Goal: Use online tool/utility: Utilize a website feature to perform a specific function

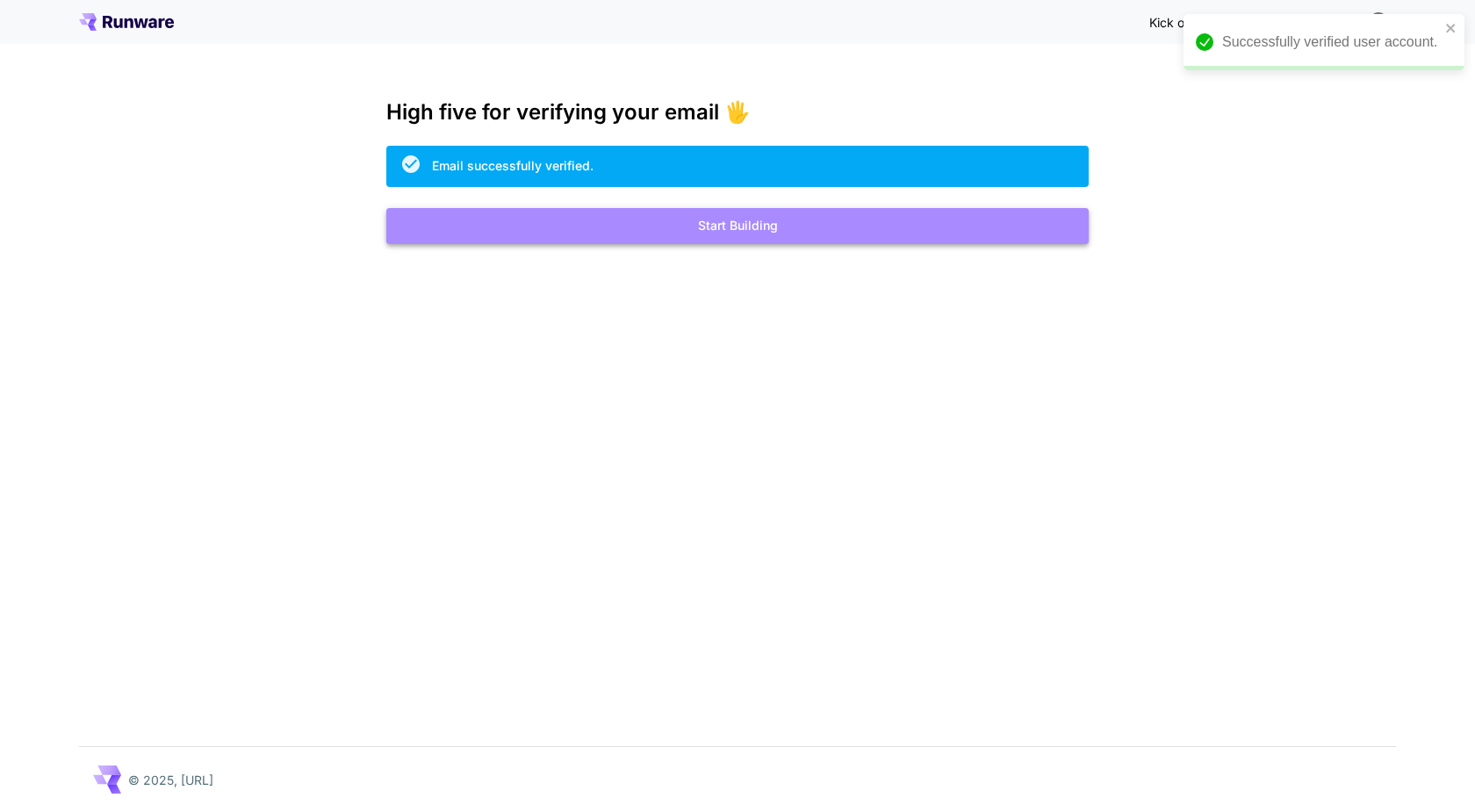
click at [880, 222] on button "Start Building" at bounding box center [738, 227] width 703 height 36
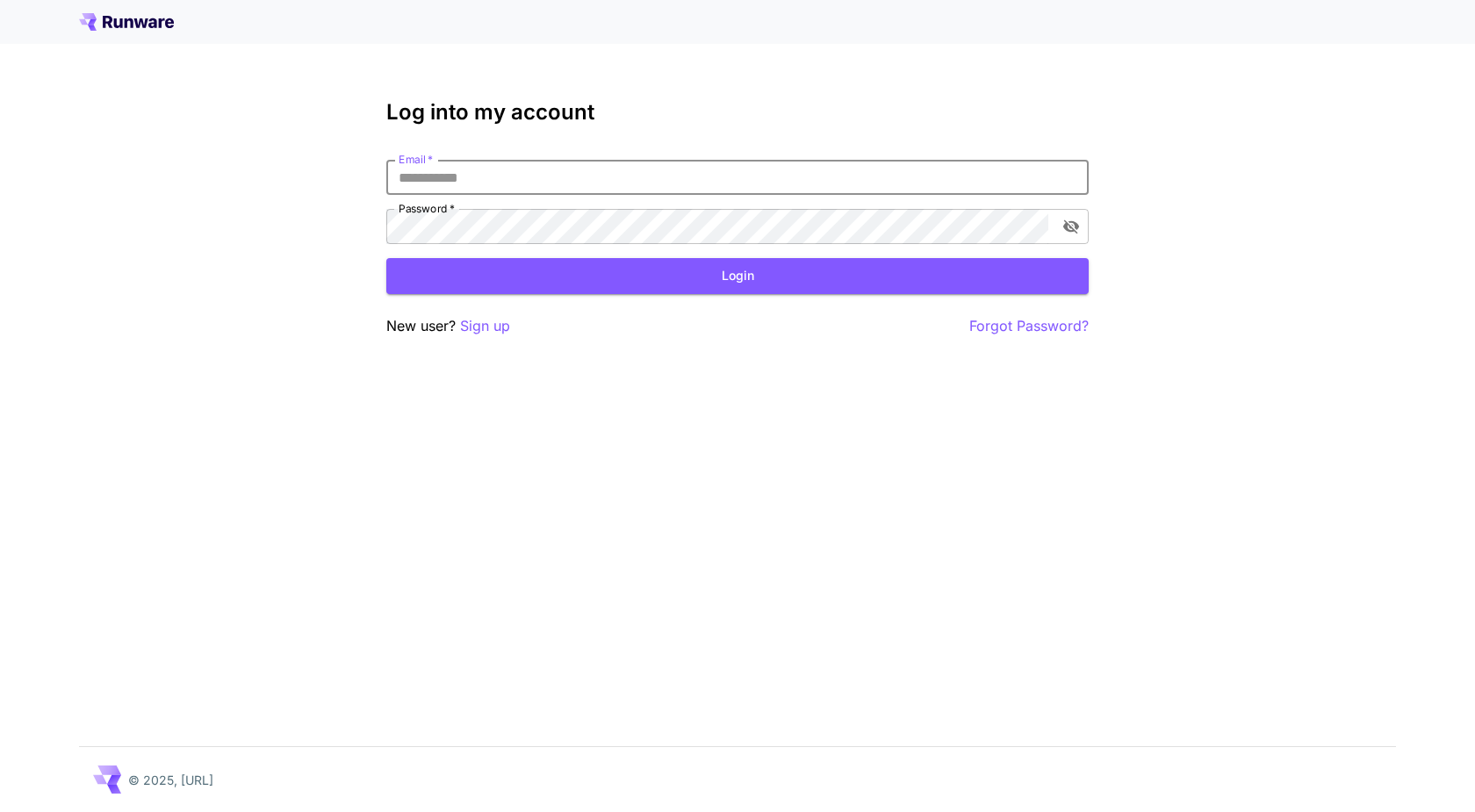
type input "**********"
click at [695, 273] on button "Login" at bounding box center [738, 277] width 703 height 36
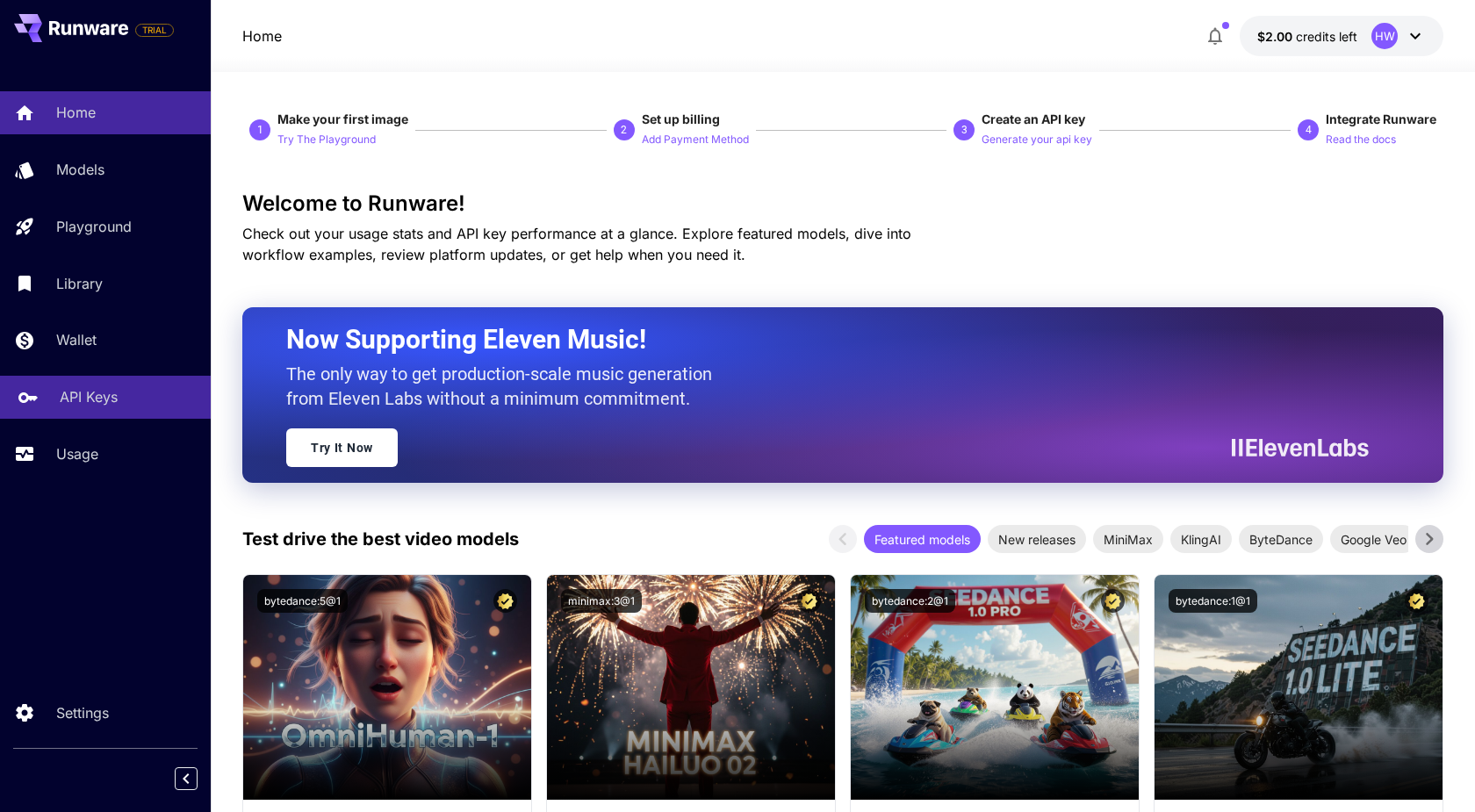
click at [105, 402] on p "API Keys" at bounding box center [89, 396] width 58 height 21
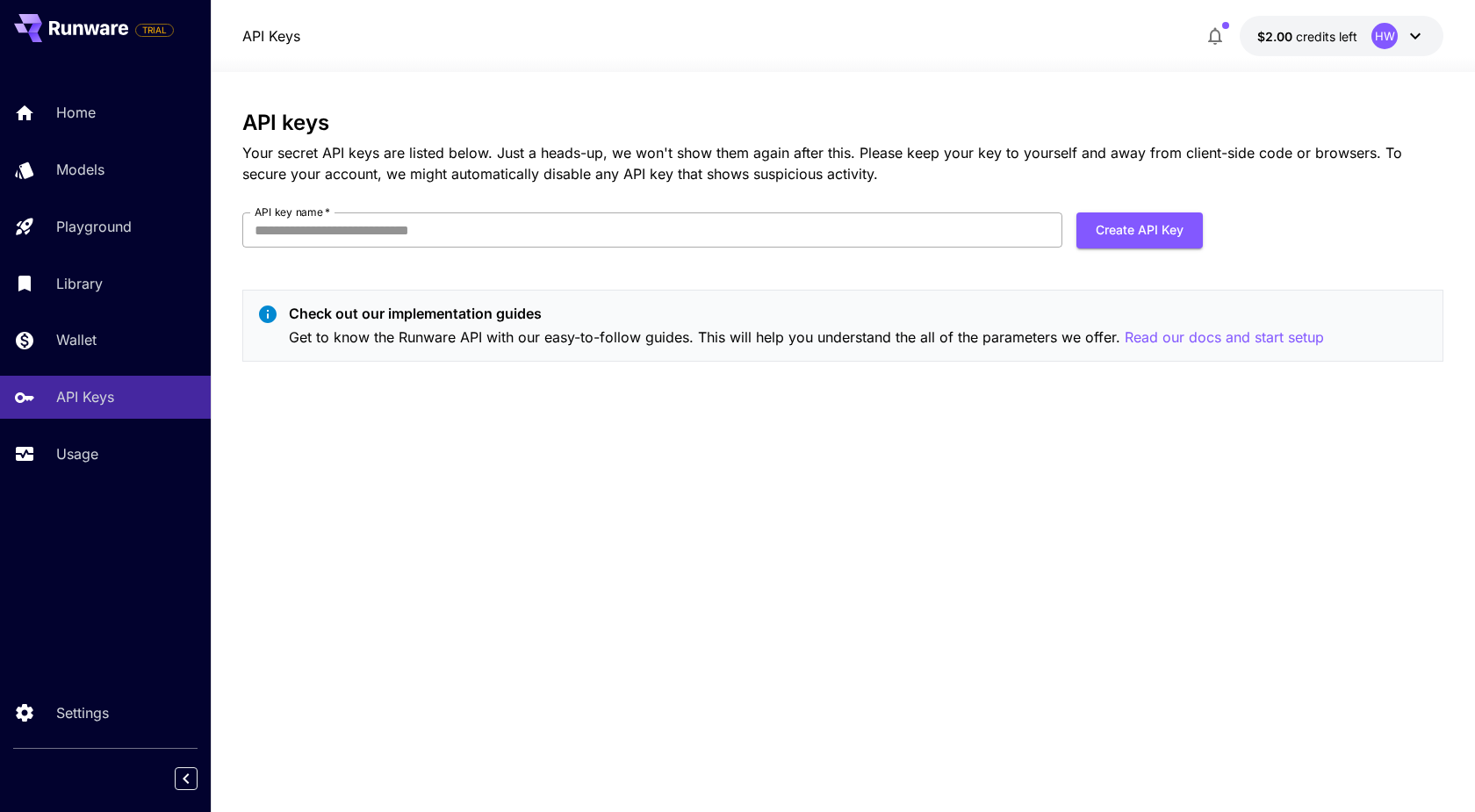
click at [363, 235] on input "API key name   *" at bounding box center [652, 229] width 820 height 36
type input "**********"
click at [1124, 222] on button "Create API Key" at bounding box center [1139, 230] width 127 height 36
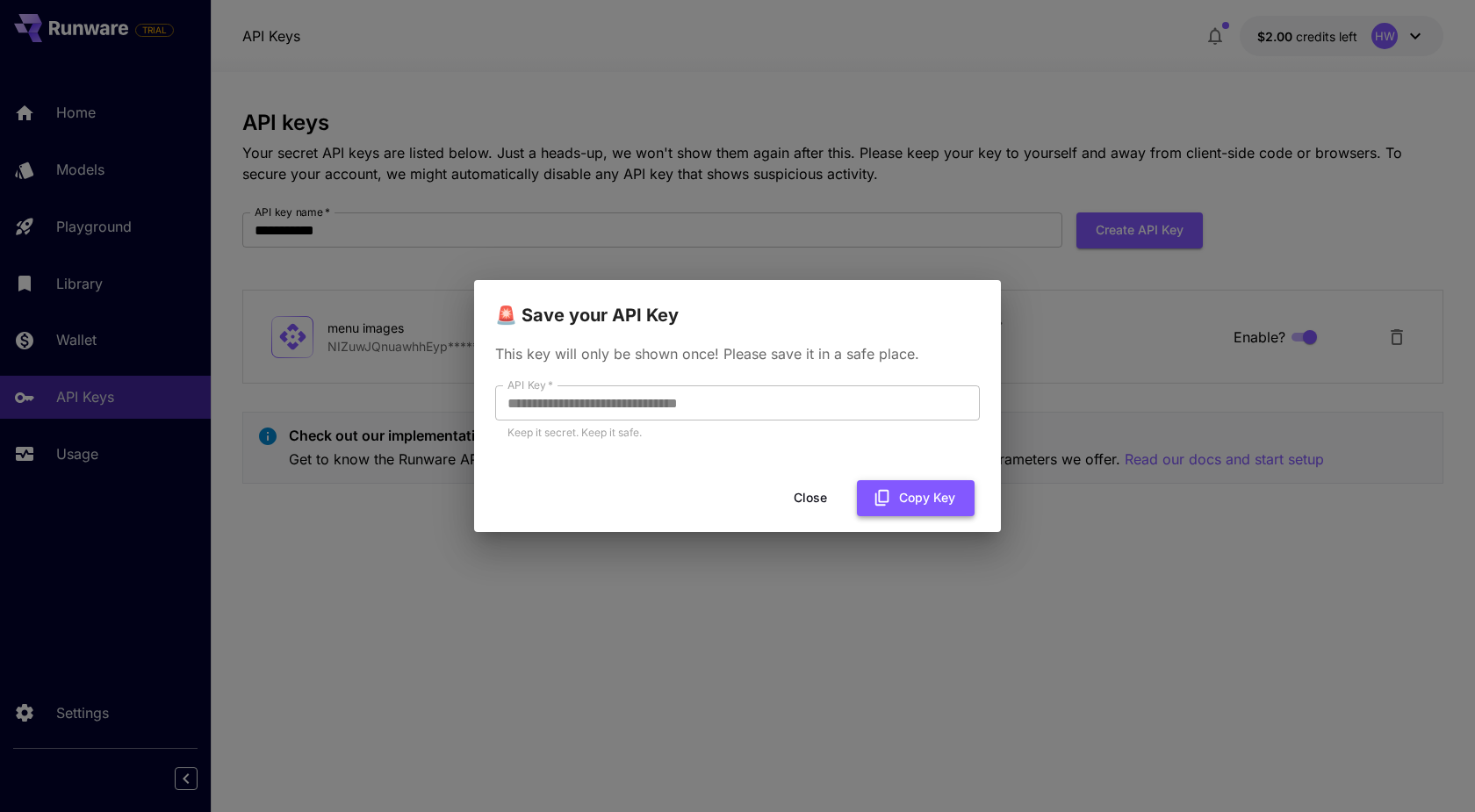
click at [905, 495] on button "Copy Key" at bounding box center [915, 499] width 117 height 36
click at [833, 501] on button "Close" at bounding box center [824, 499] width 79 height 36
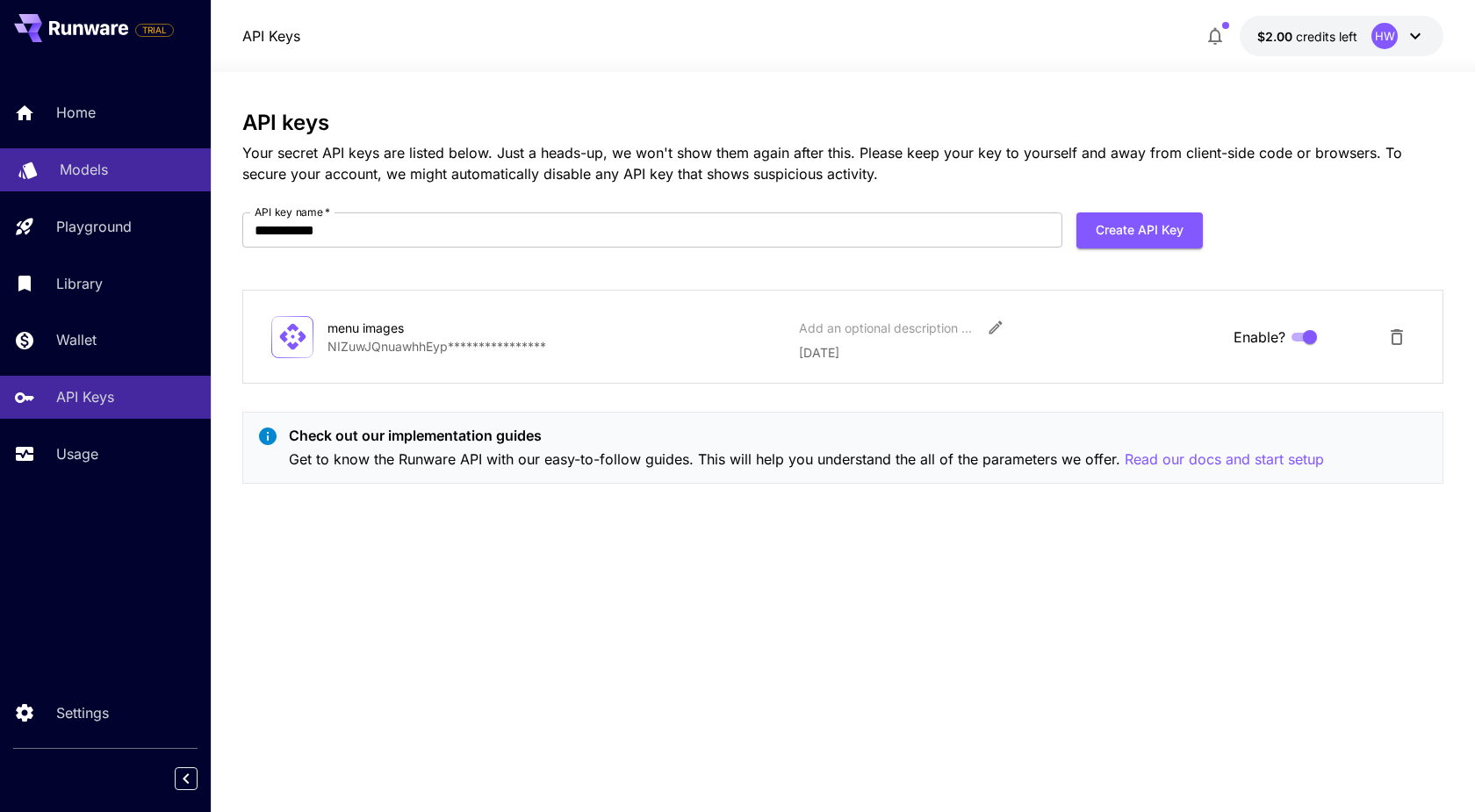
click at [84, 180] on p "Models" at bounding box center [84, 169] width 48 height 21
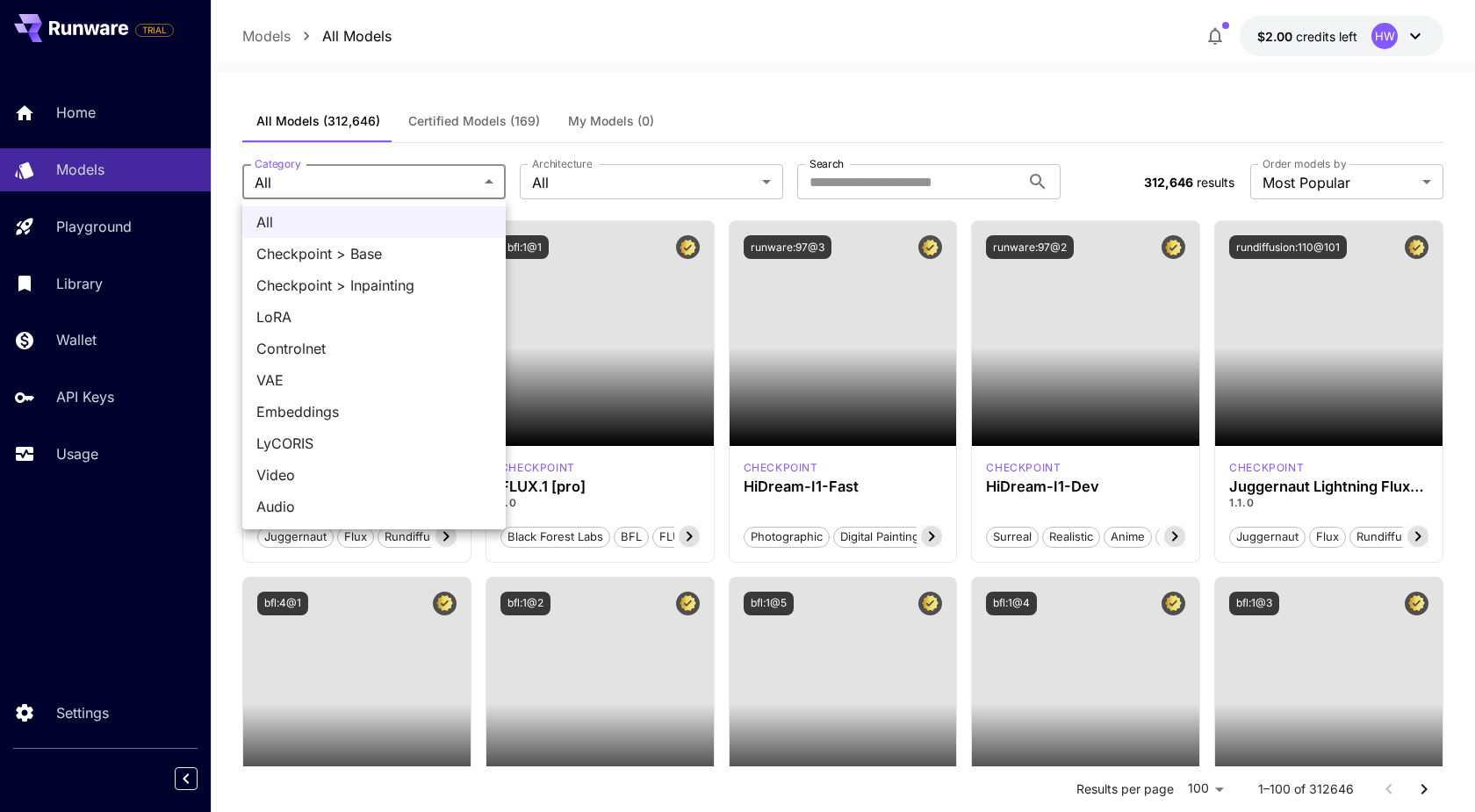
click at [300, 473] on span "Video" at bounding box center [374, 474] width 235 height 21
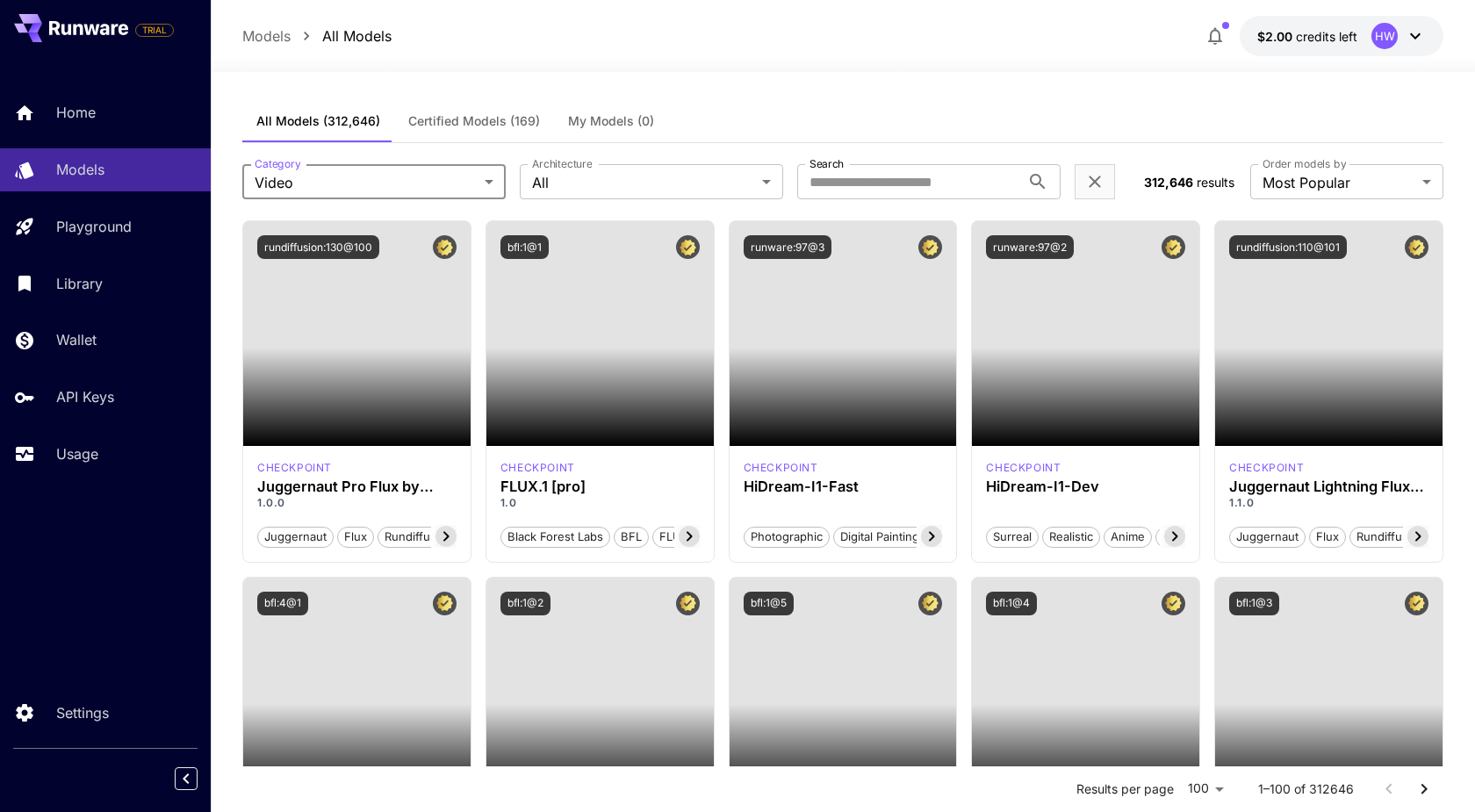
type input "*****"
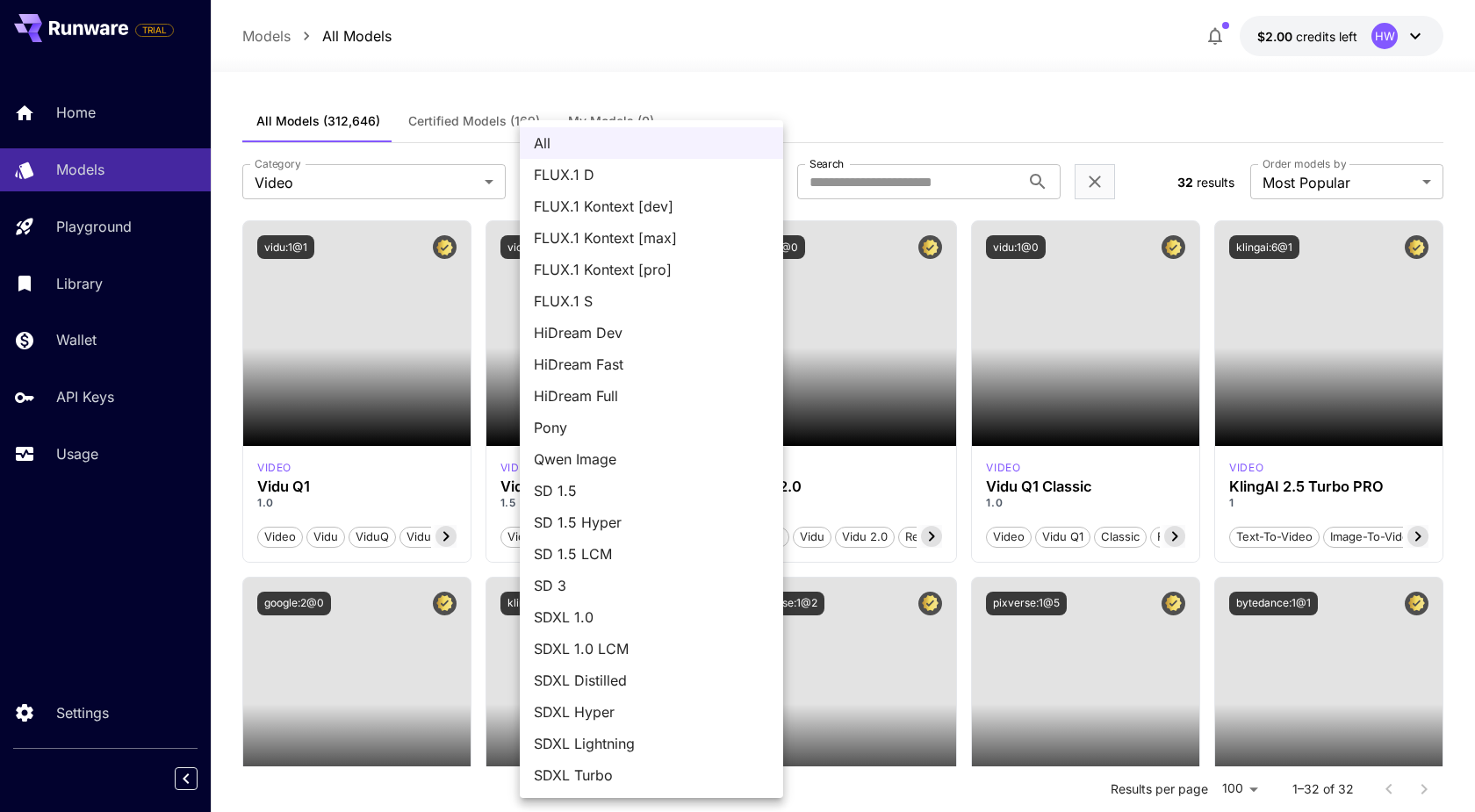
click at [612, 102] on div at bounding box center [738, 406] width 1475 height 812
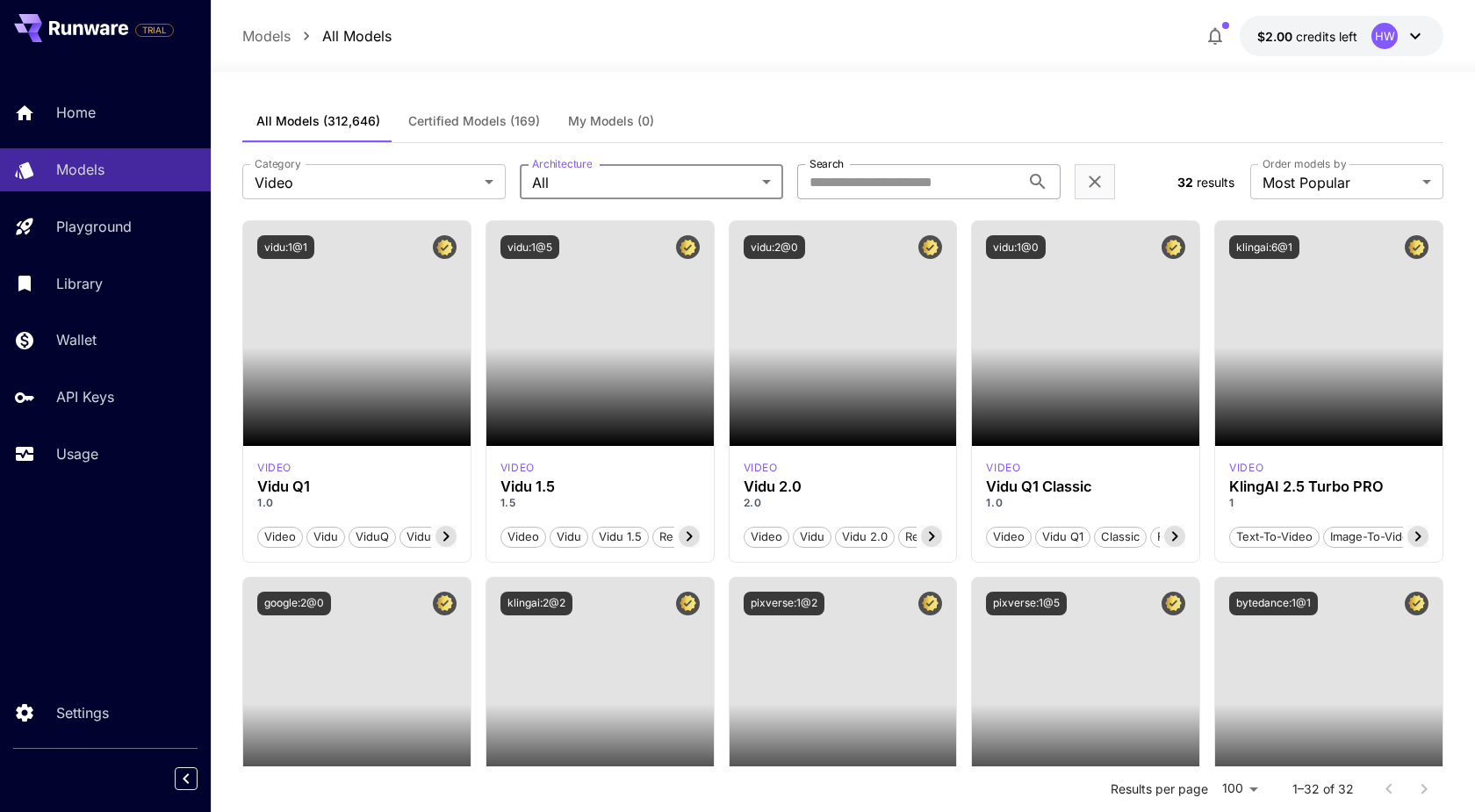
click at [887, 180] on input "Search" at bounding box center [909, 181] width 223 height 36
type input "**********"
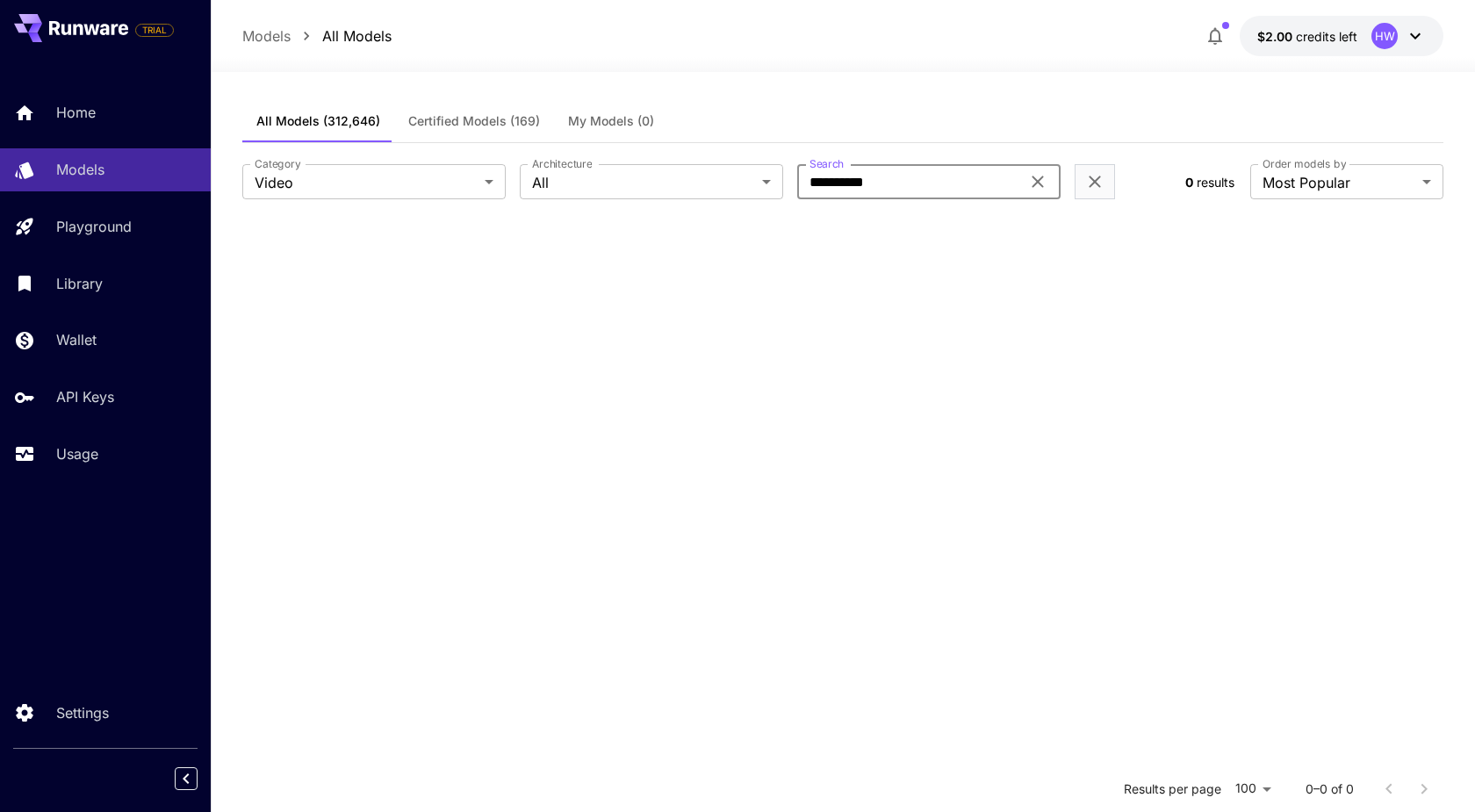
click at [1042, 185] on icon at bounding box center [1037, 181] width 21 height 21
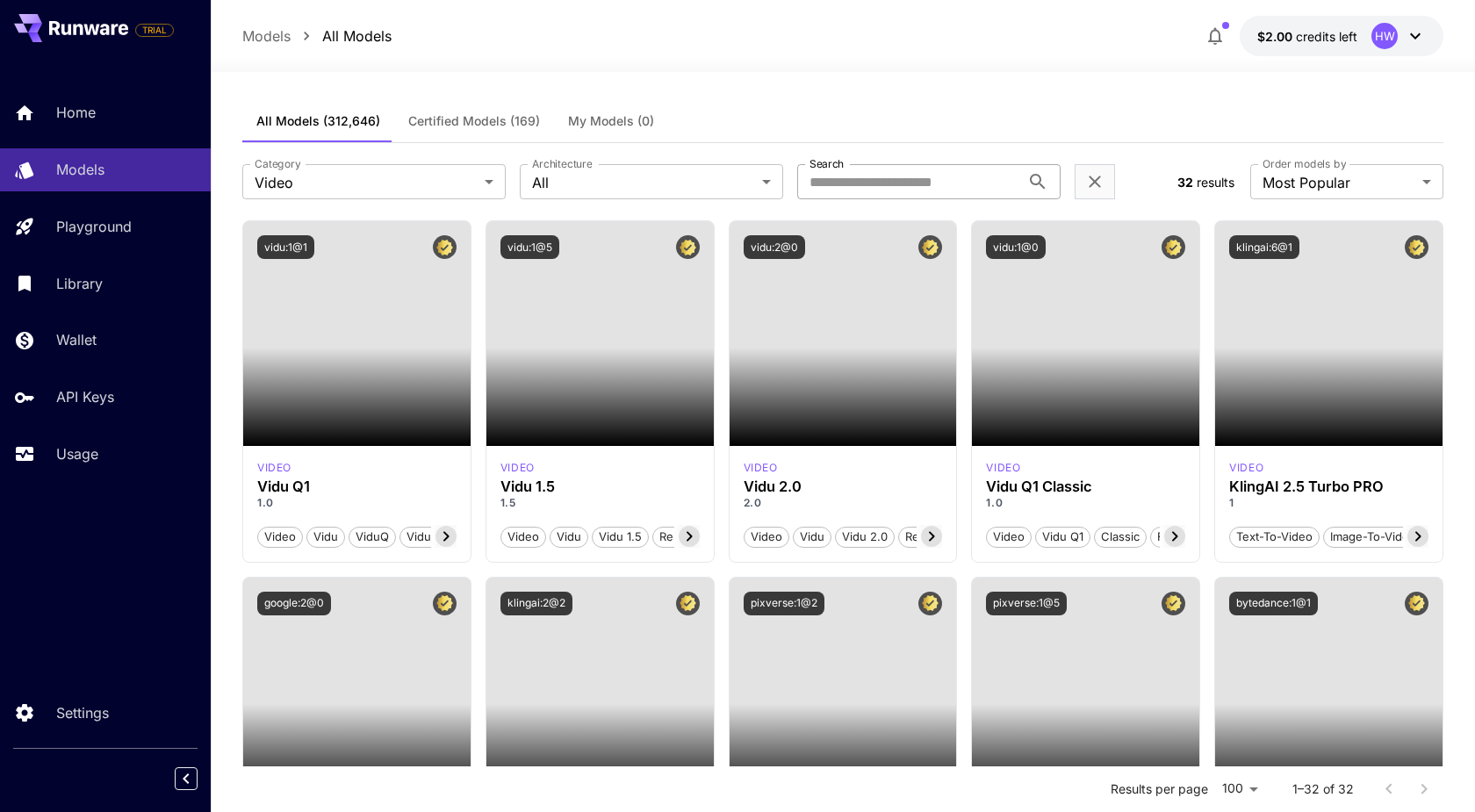
click at [444, 115] on span "Certified Models (169)" at bounding box center [473, 120] width 132 height 15
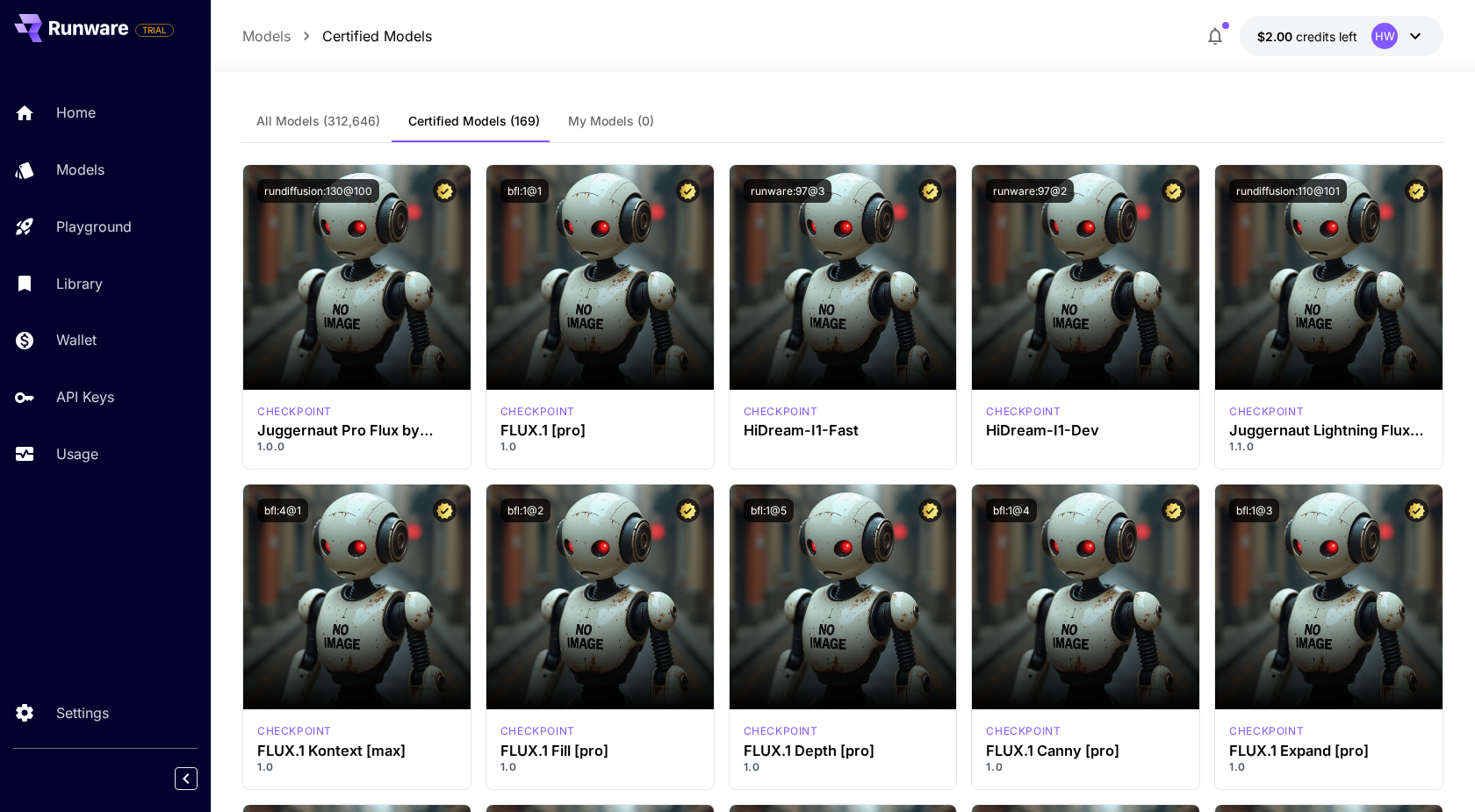
click at [351, 116] on span "All Models (312,646)" at bounding box center [319, 120] width 124 height 15
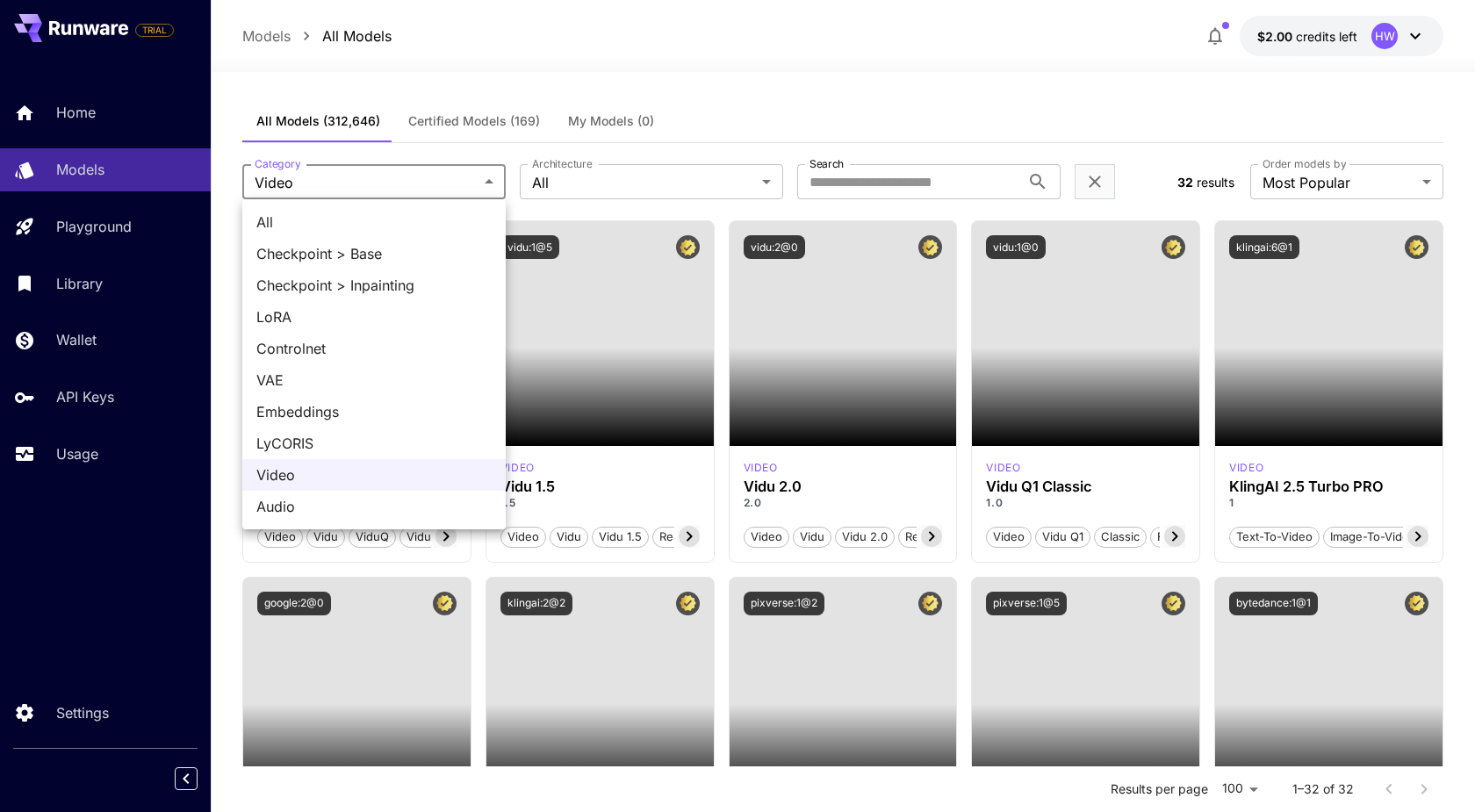
click at [278, 227] on span "All" at bounding box center [374, 221] width 235 height 21
type input "***"
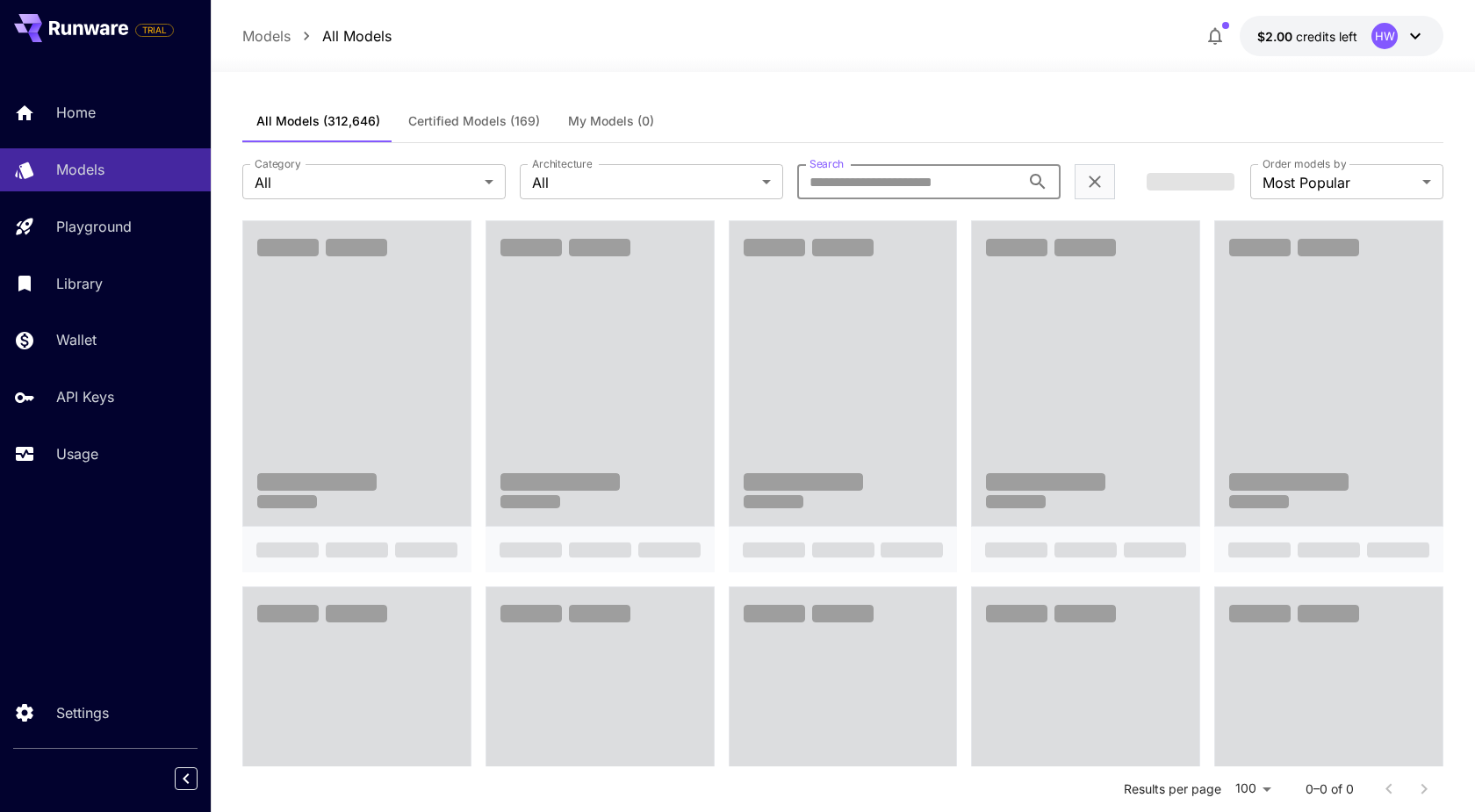
click at [886, 183] on input "Search" at bounding box center [909, 181] width 223 height 36
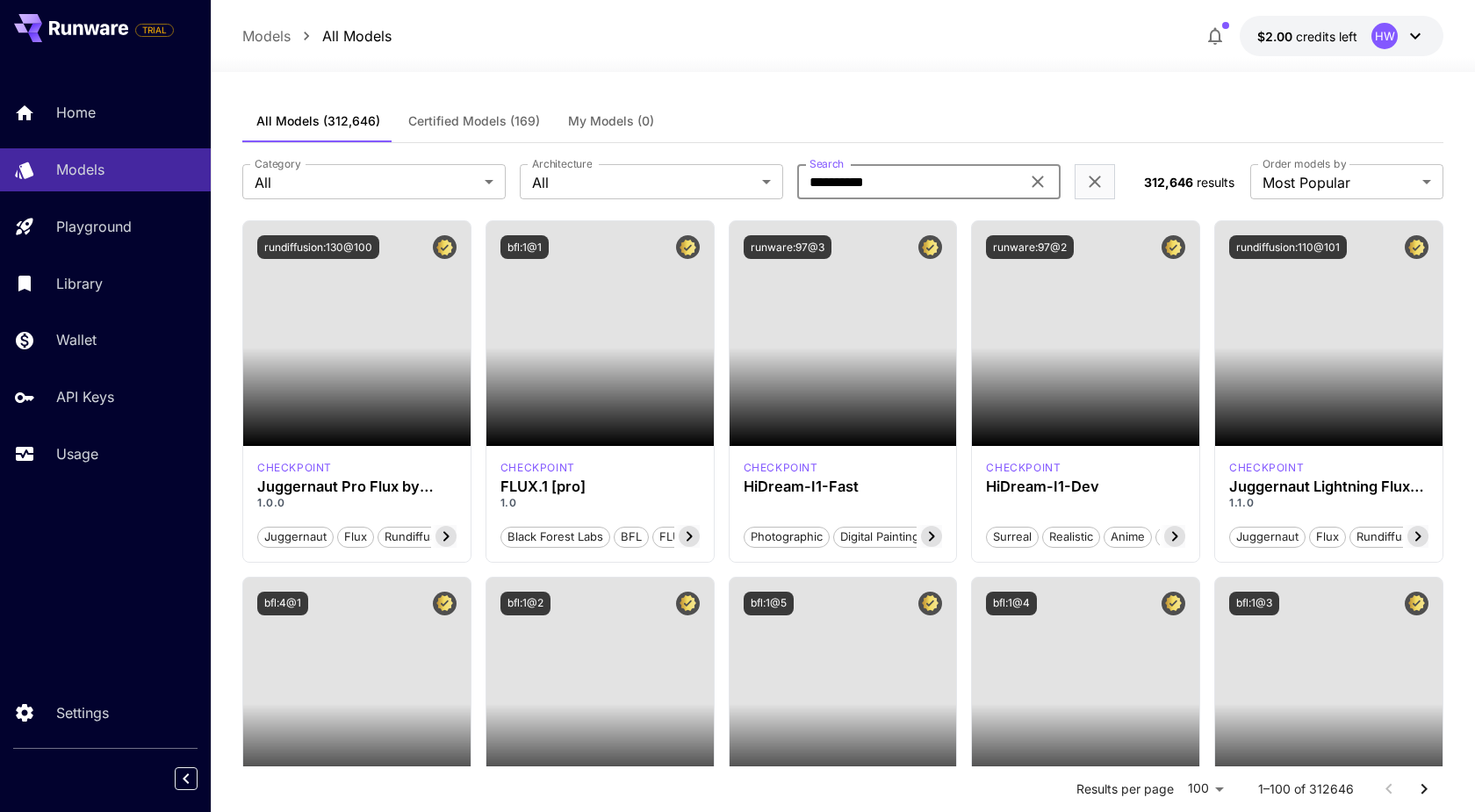
type input "**********"
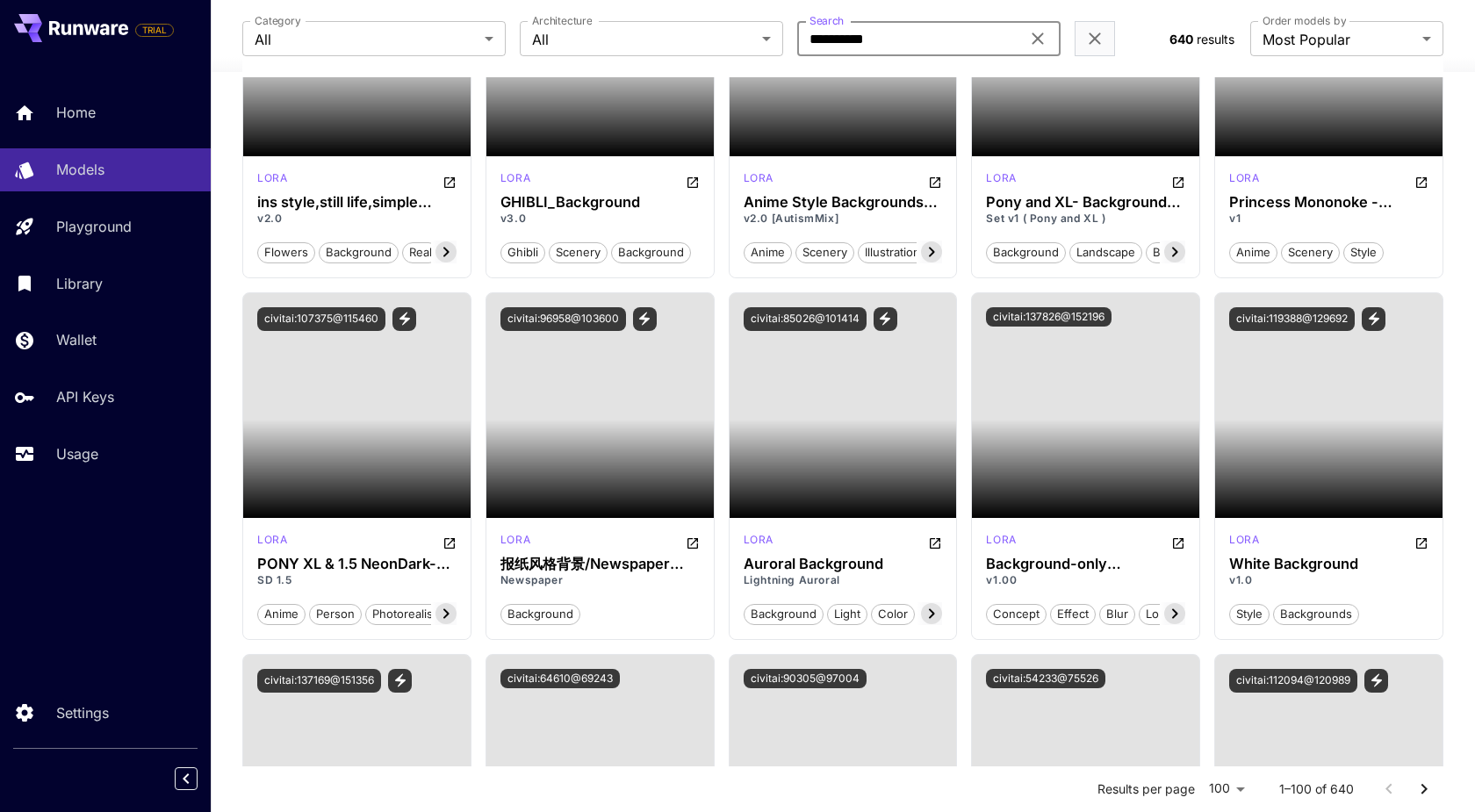
scroll to position [909, 0]
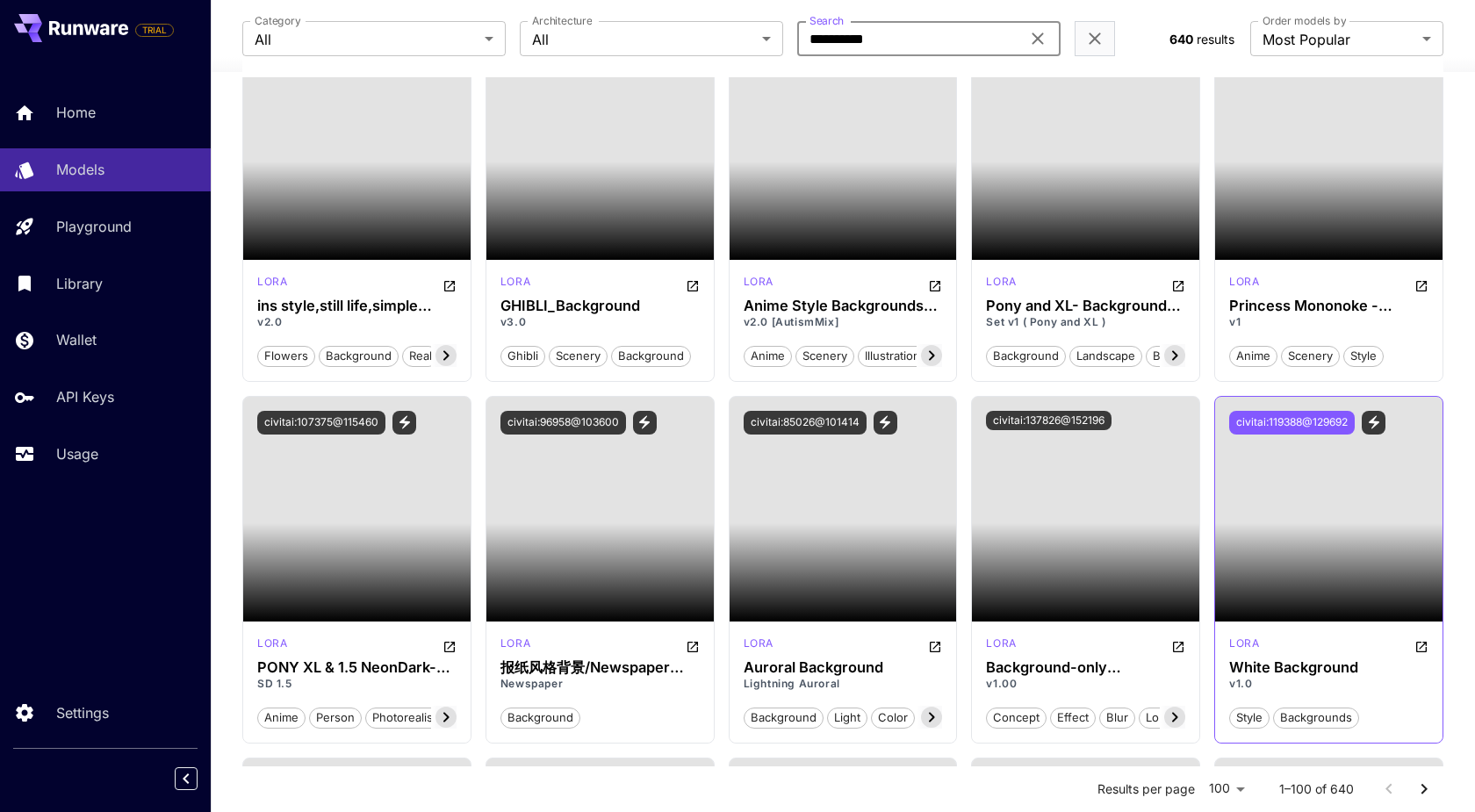
click at [1317, 420] on button "civitai:119388@129692" at bounding box center [1292, 422] width 126 height 24
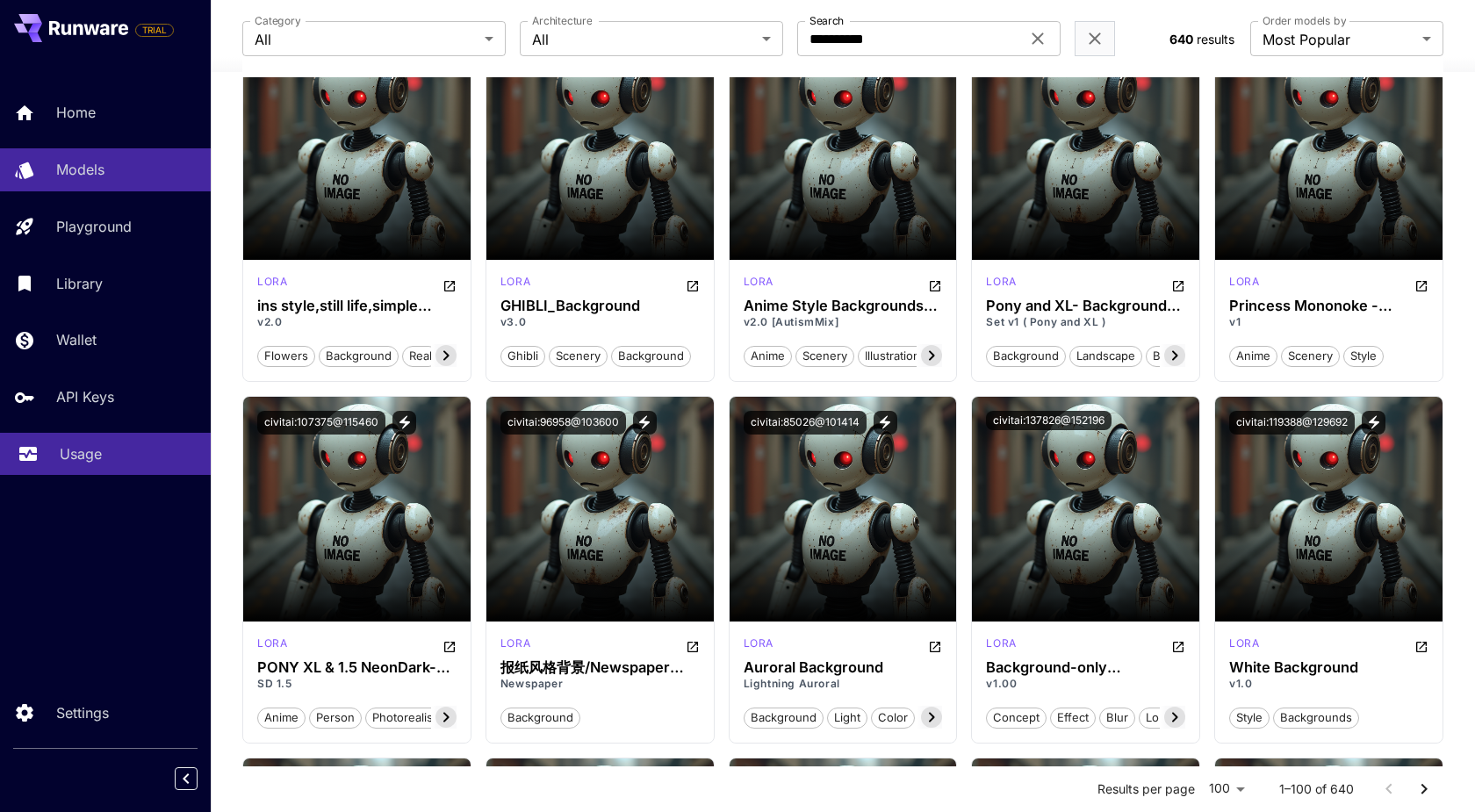
click at [86, 445] on p "Usage" at bounding box center [81, 453] width 42 height 21
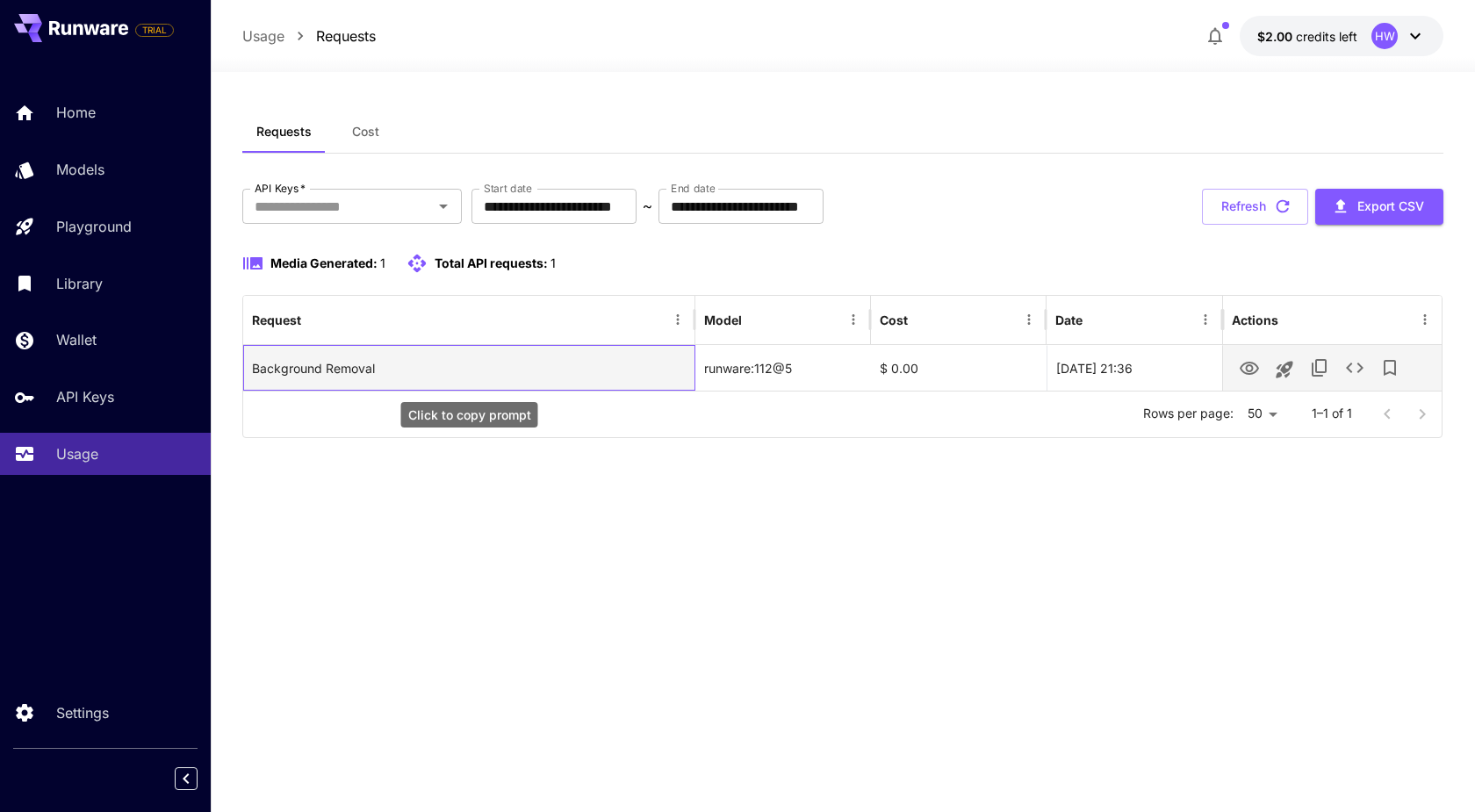
click at [413, 371] on div "Background Removal" at bounding box center [469, 368] width 433 height 45
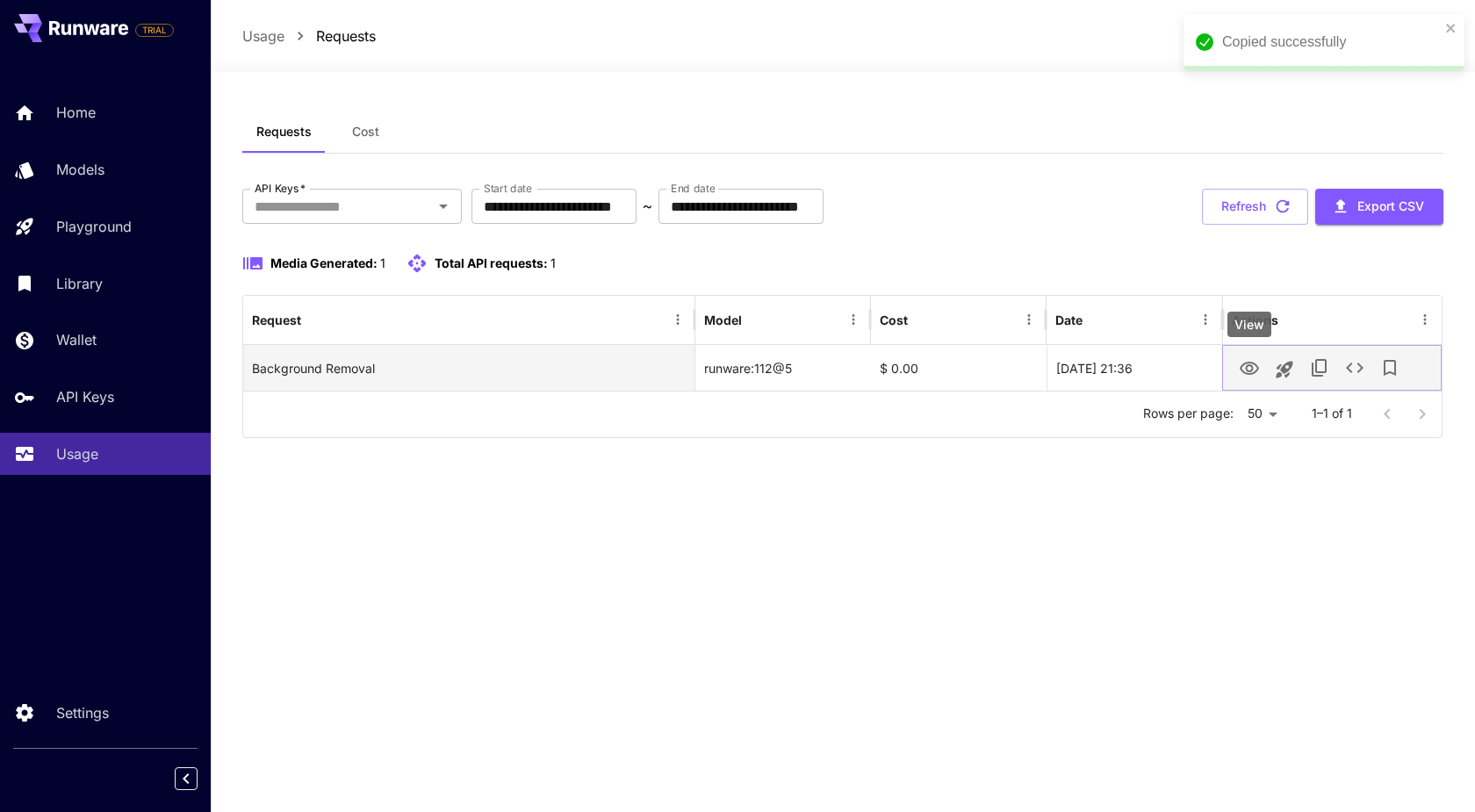
click at [1244, 367] on icon "View" at bounding box center [1249, 369] width 21 height 21
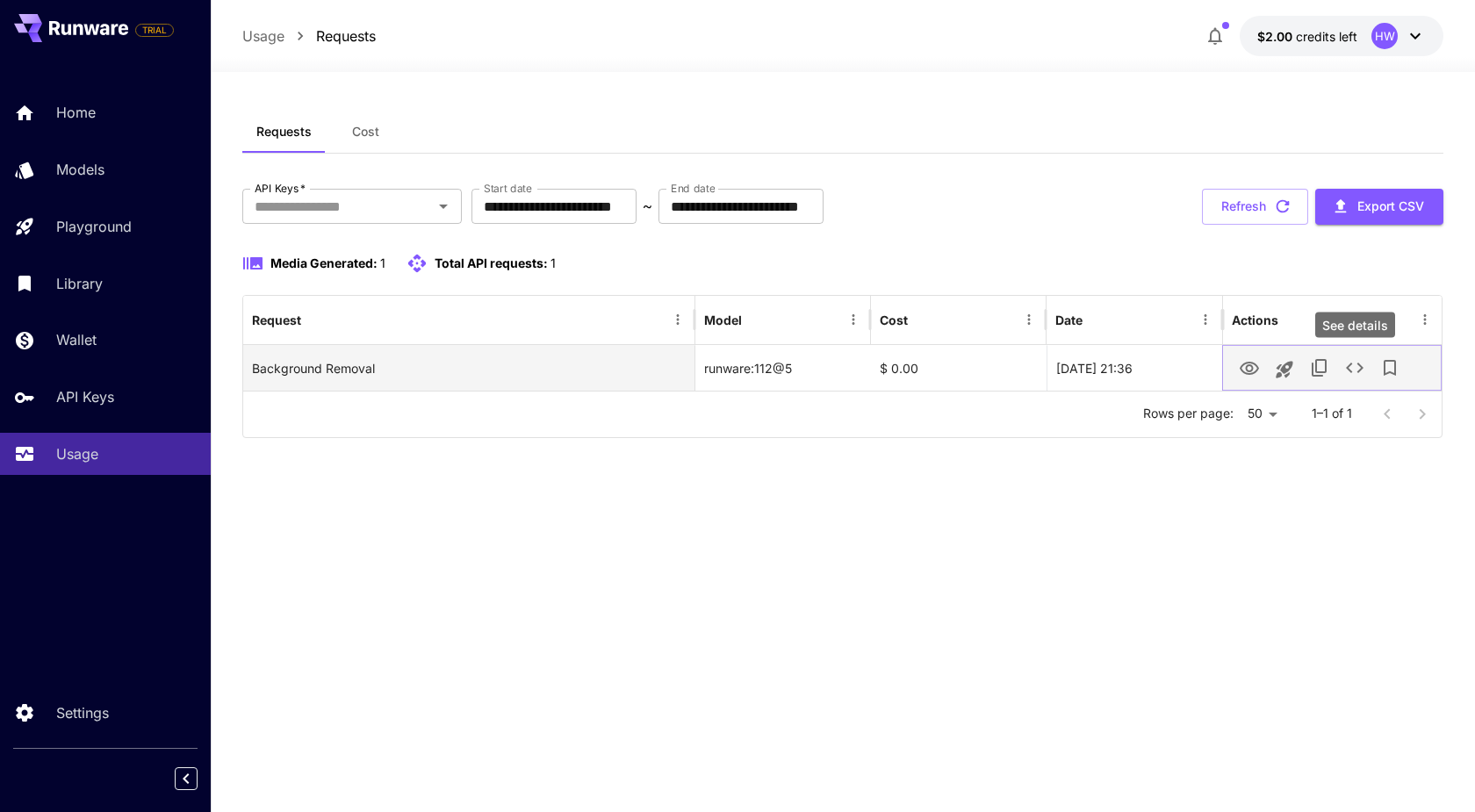
click at [1347, 368] on icon "See details" at bounding box center [1355, 368] width 17 height 11
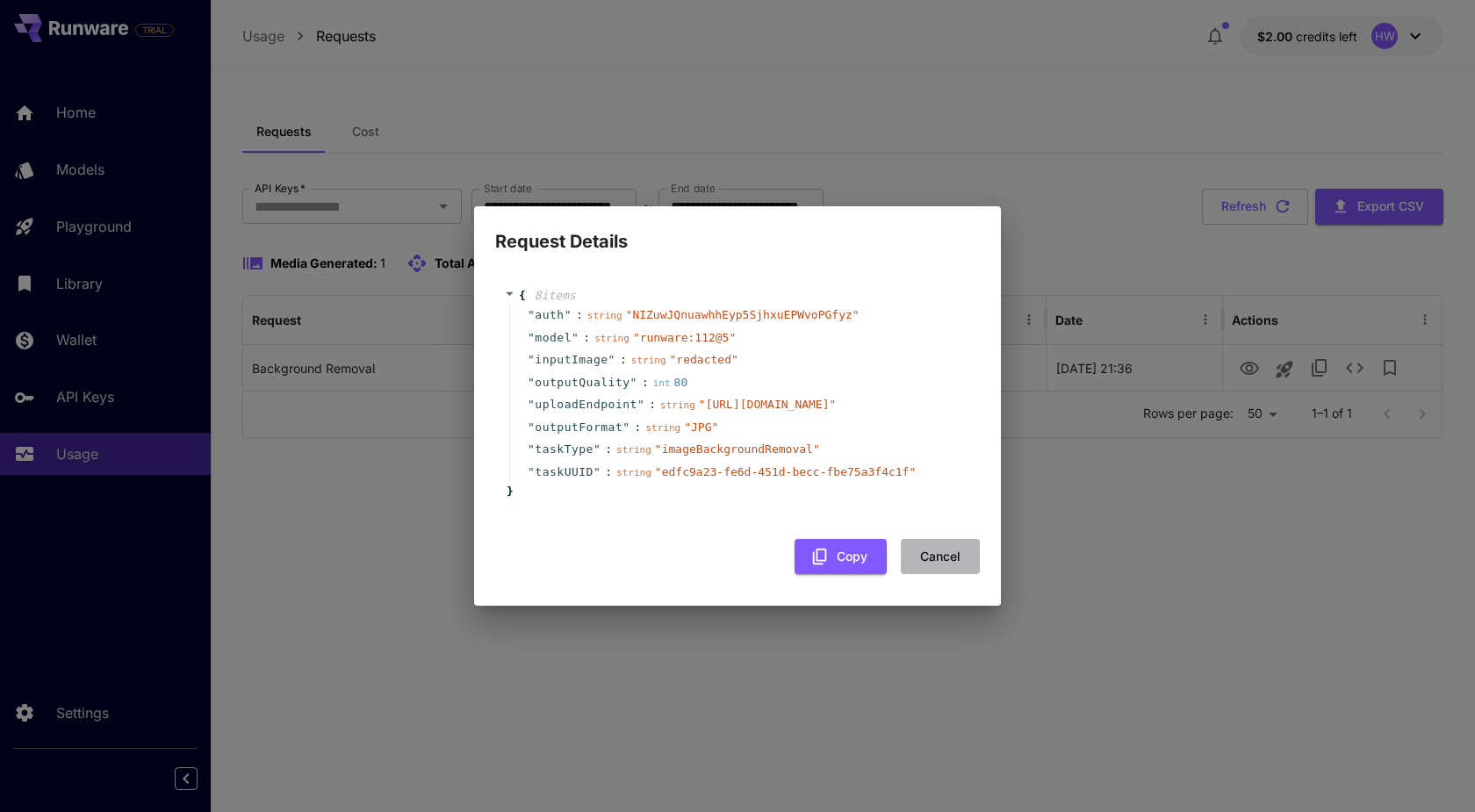
click at [927, 573] on button "Cancel" at bounding box center [941, 557] width 79 height 36
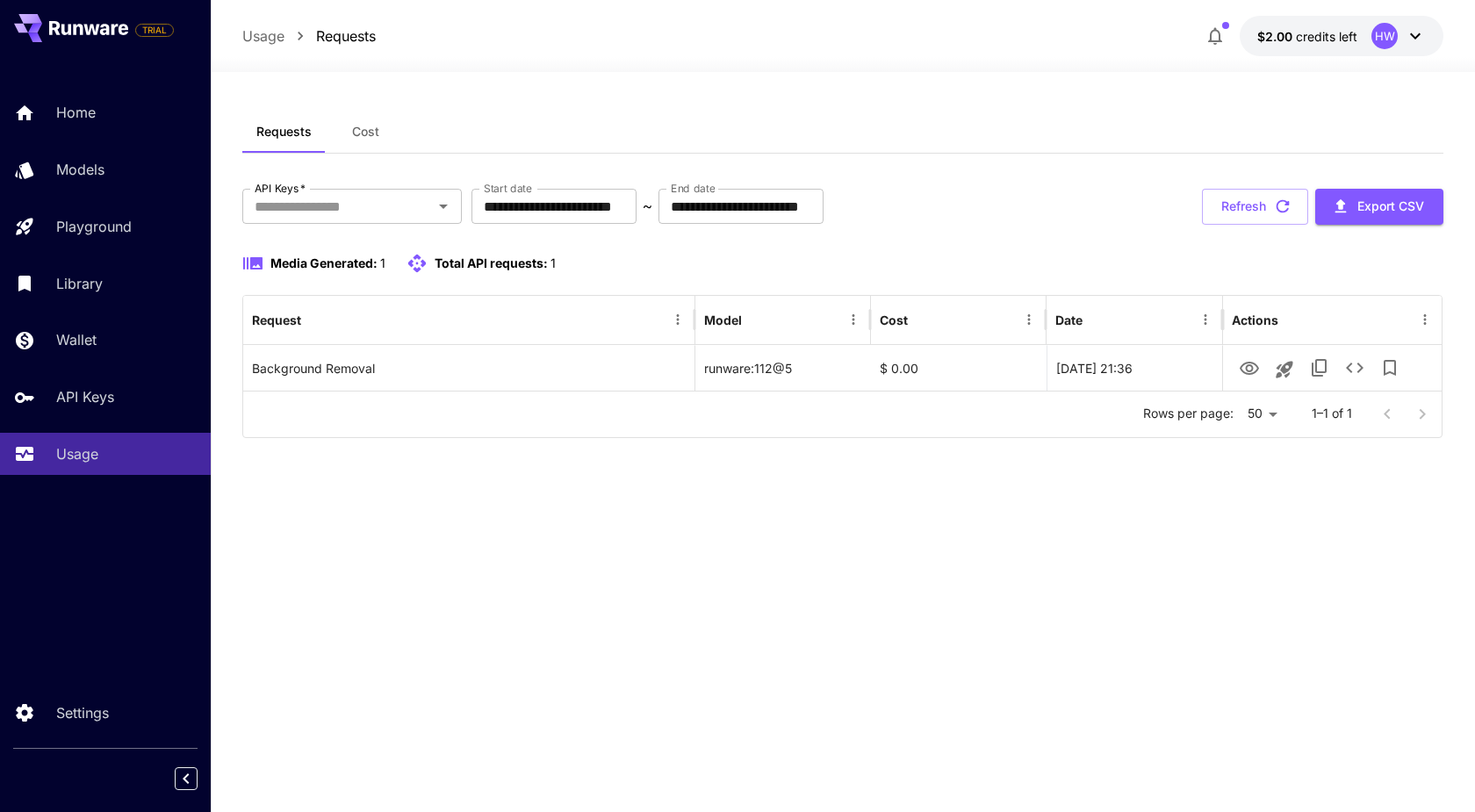
click at [381, 261] on span "1" at bounding box center [383, 263] width 5 height 15
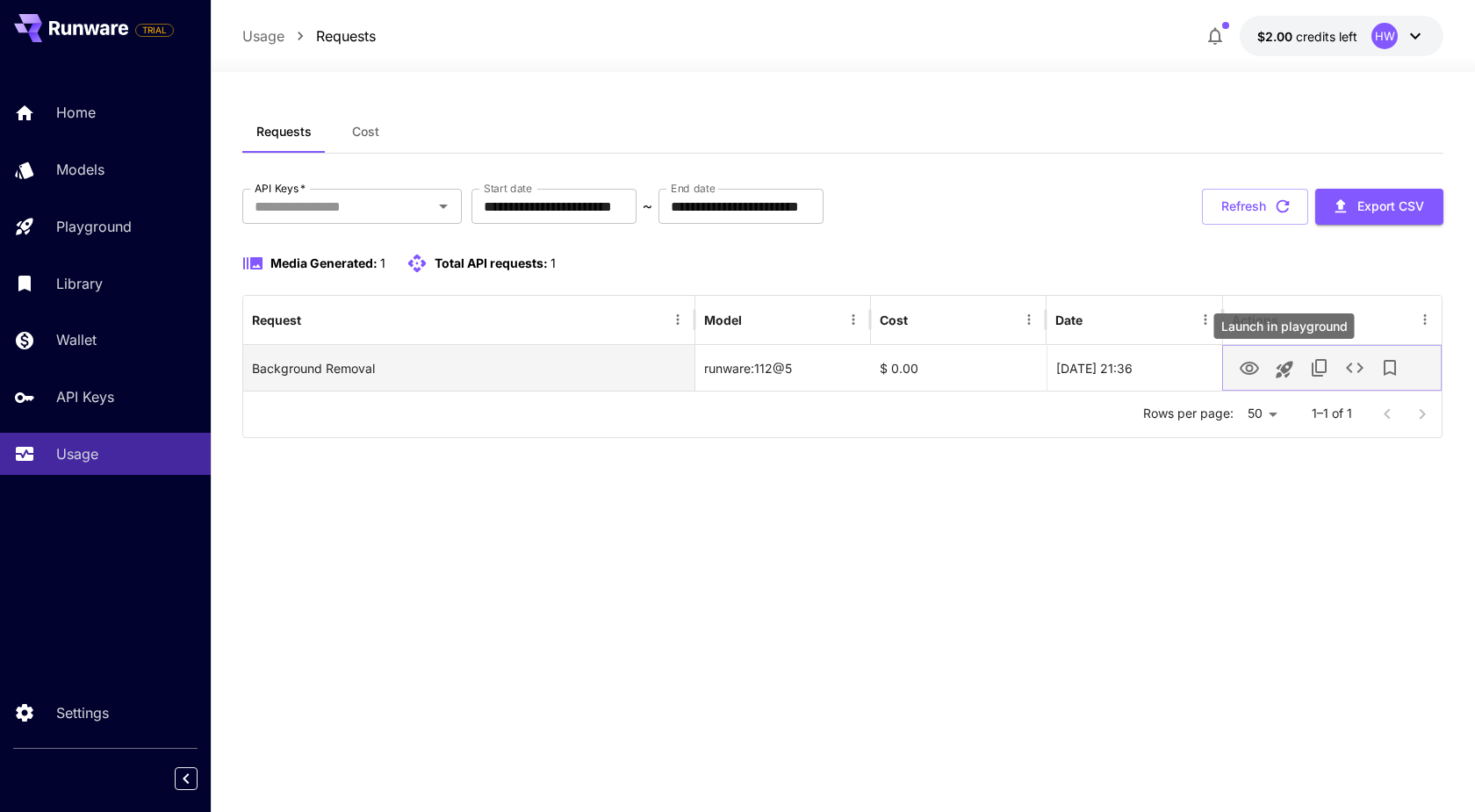
click at [1278, 367] on icon "Launch in playground" at bounding box center [1284, 369] width 16 height 16
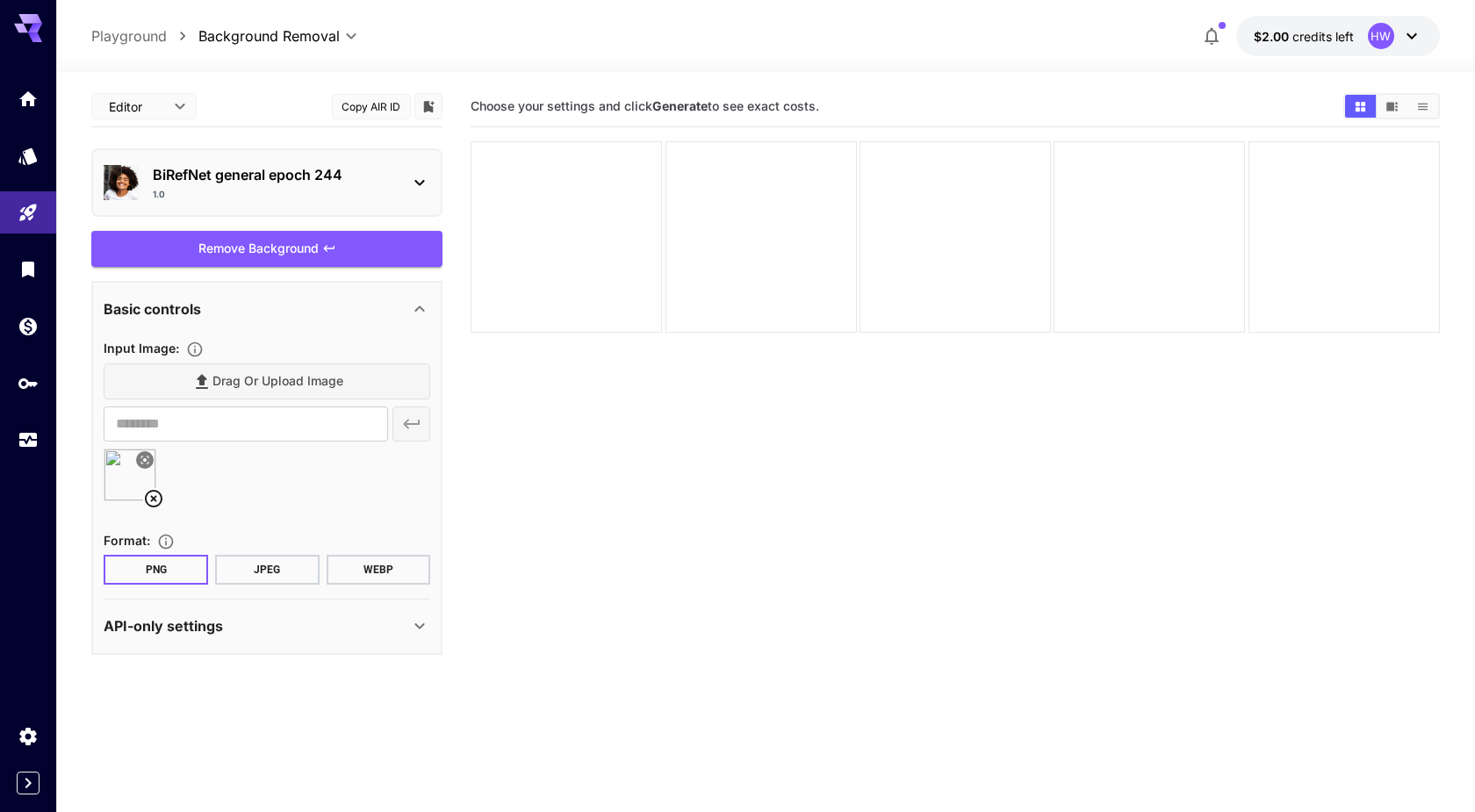
click at [152, 497] on icon at bounding box center [153, 498] width 21 height 21
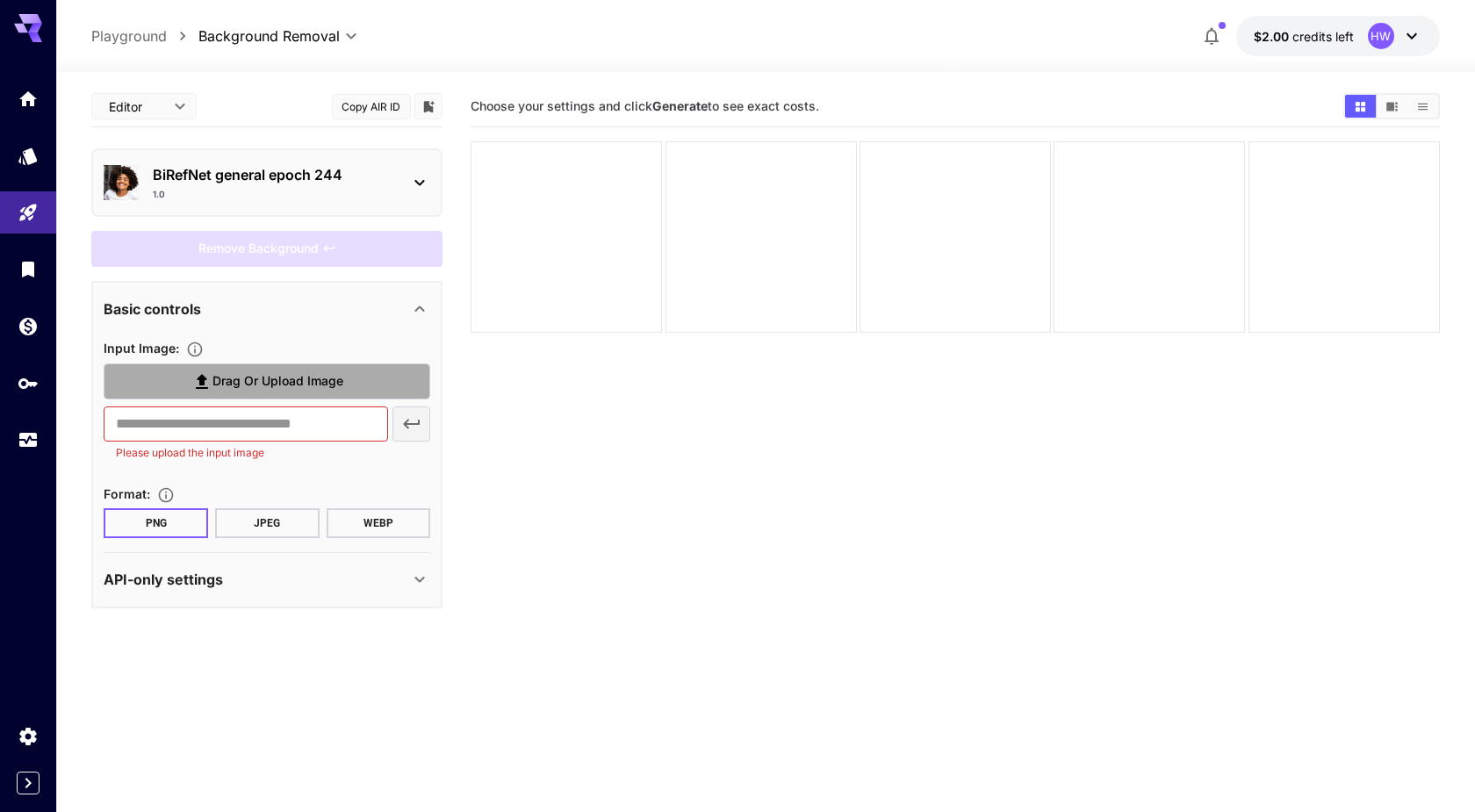
click at [243, 383] on span "Drag or upload image" at bounding box center [278, 381] width 131 height 22
click at [0, 0] on input "Drag or upload image" at bounding box center [0, 0] width 0 height 0
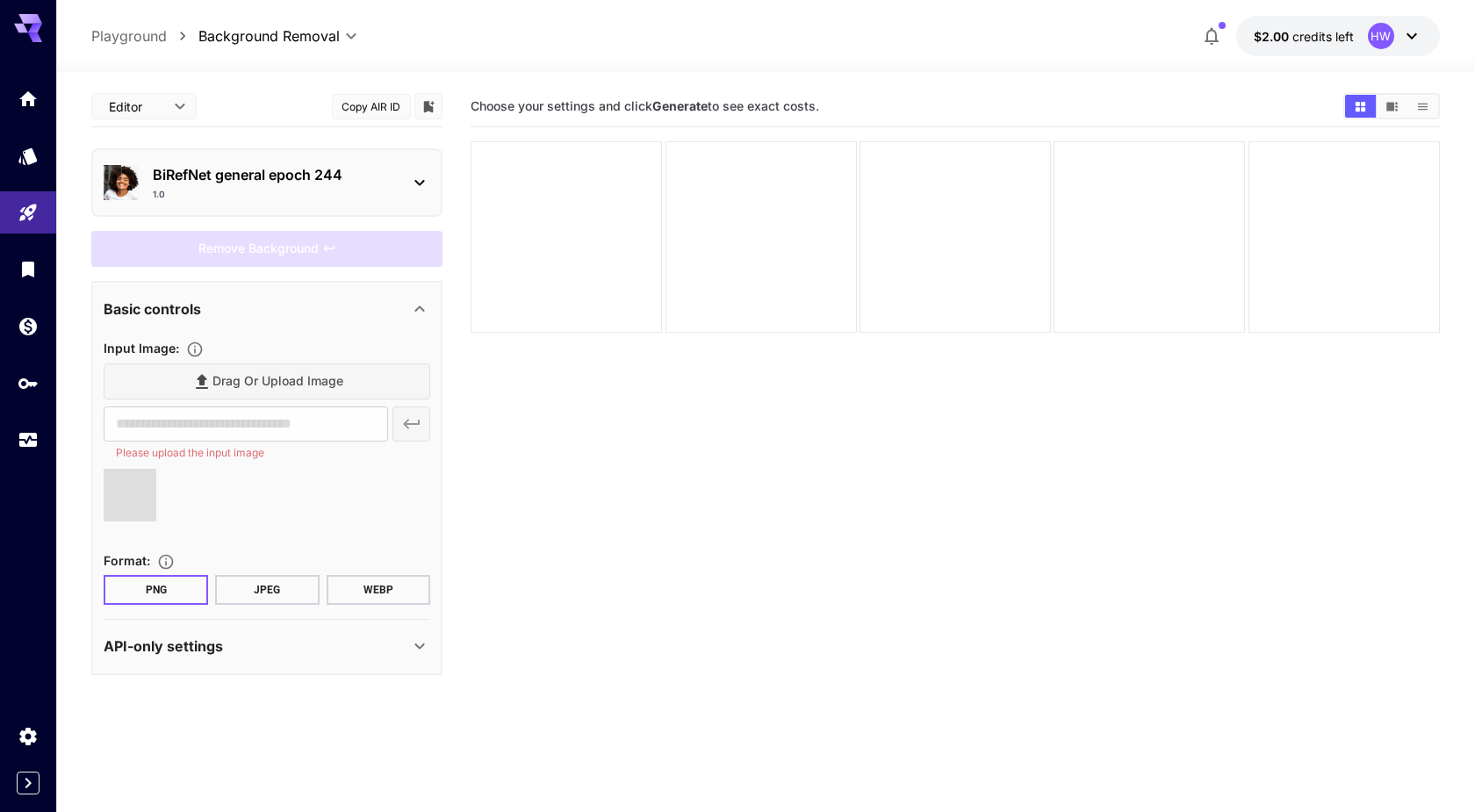
type input "**********"
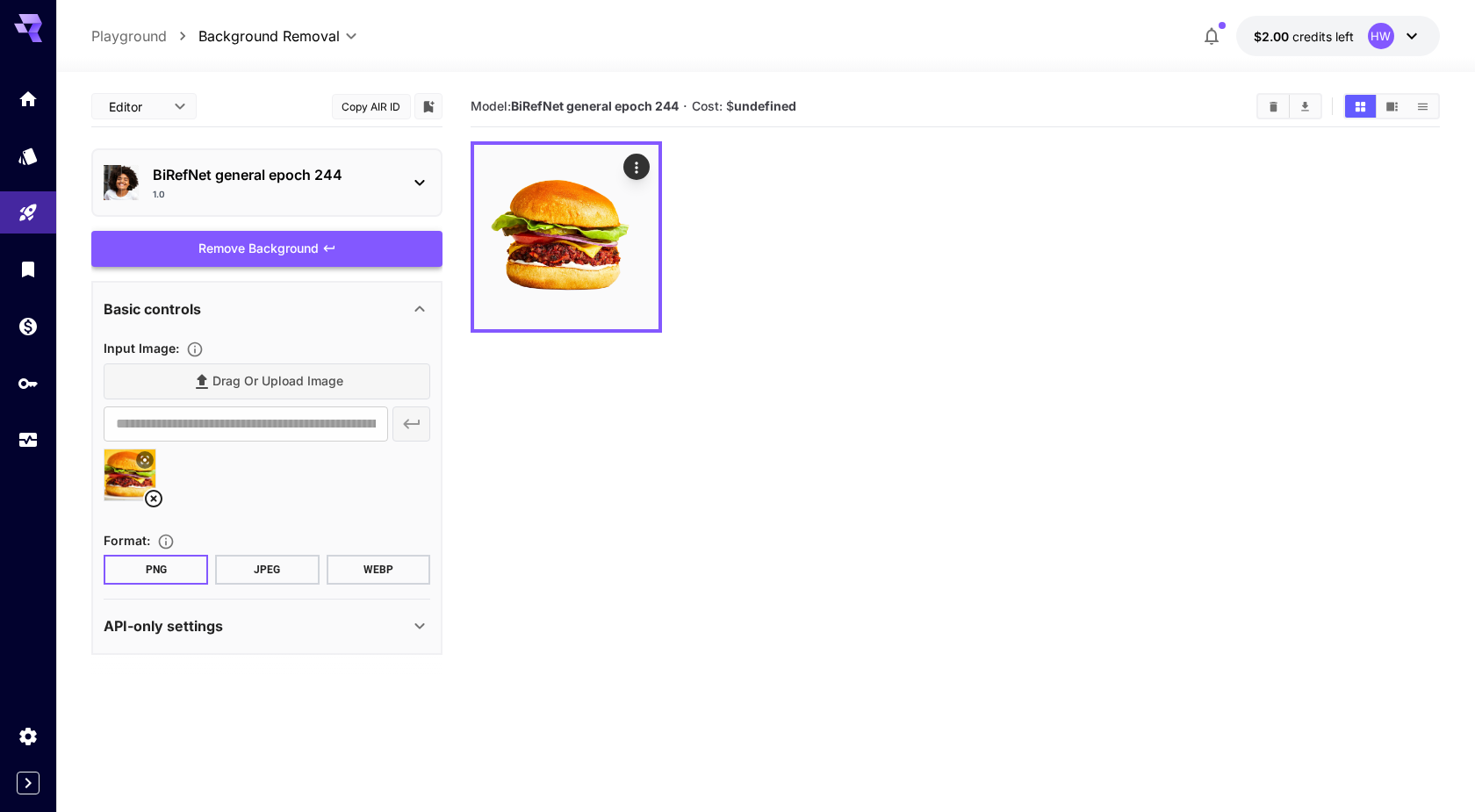
click at [413, 183] on icon at bounding box center [419, 182] width 21 height 21
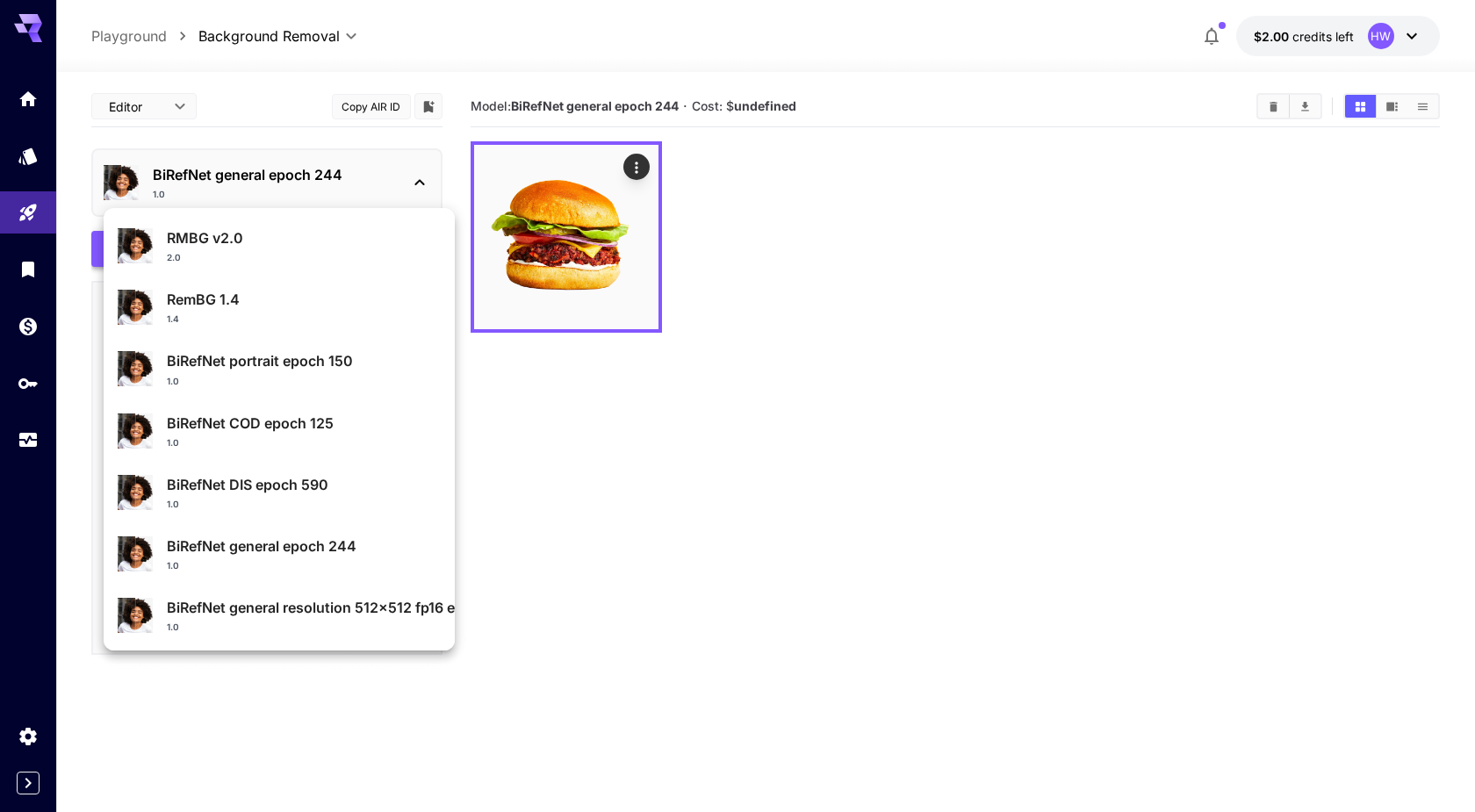
click at [544, 534] on div at bounding box center [738, 406] width 1475 height 812
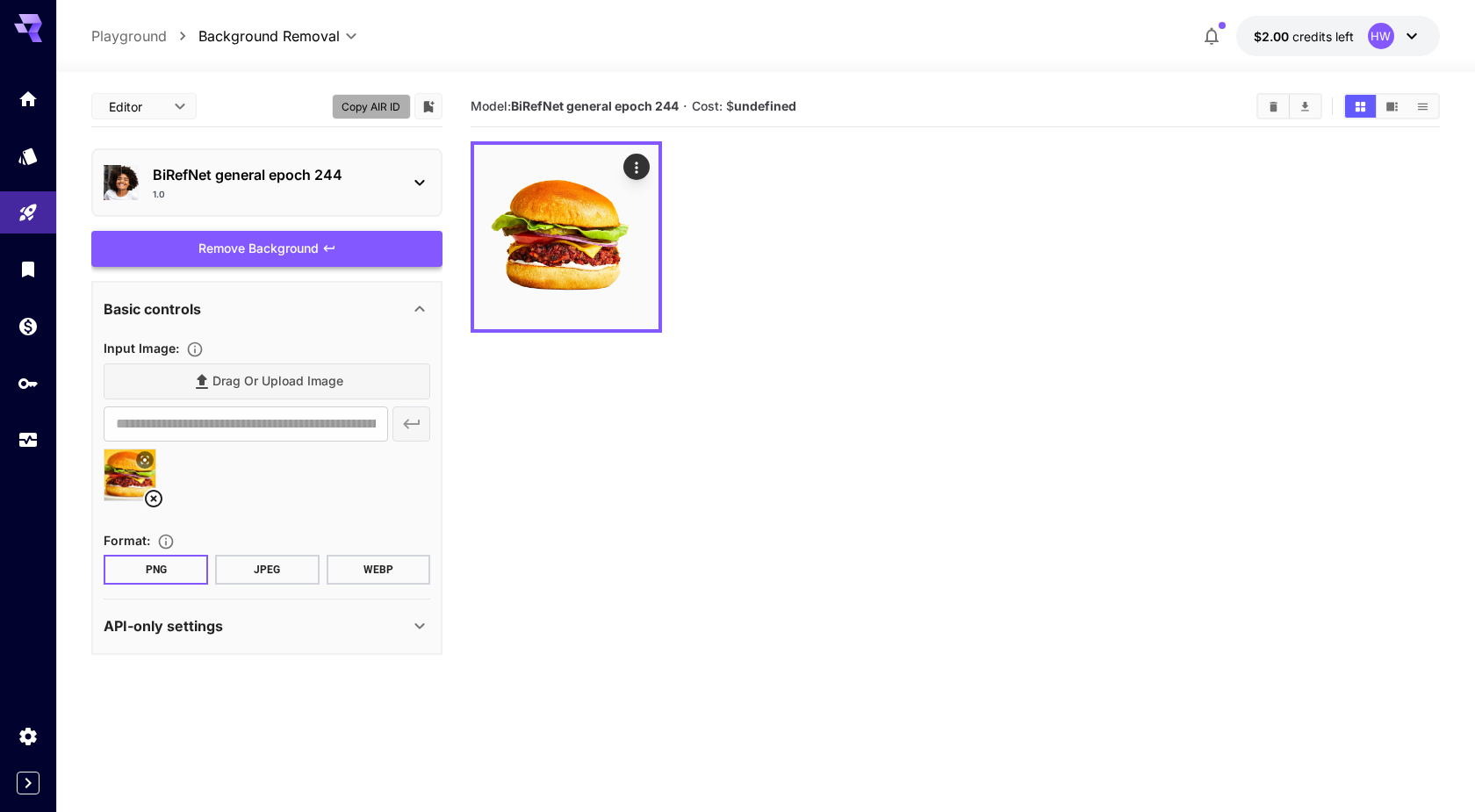
click at [357, 104] on button "Copy AIR ID" at bounding box center [371, 107] width 79 height 25
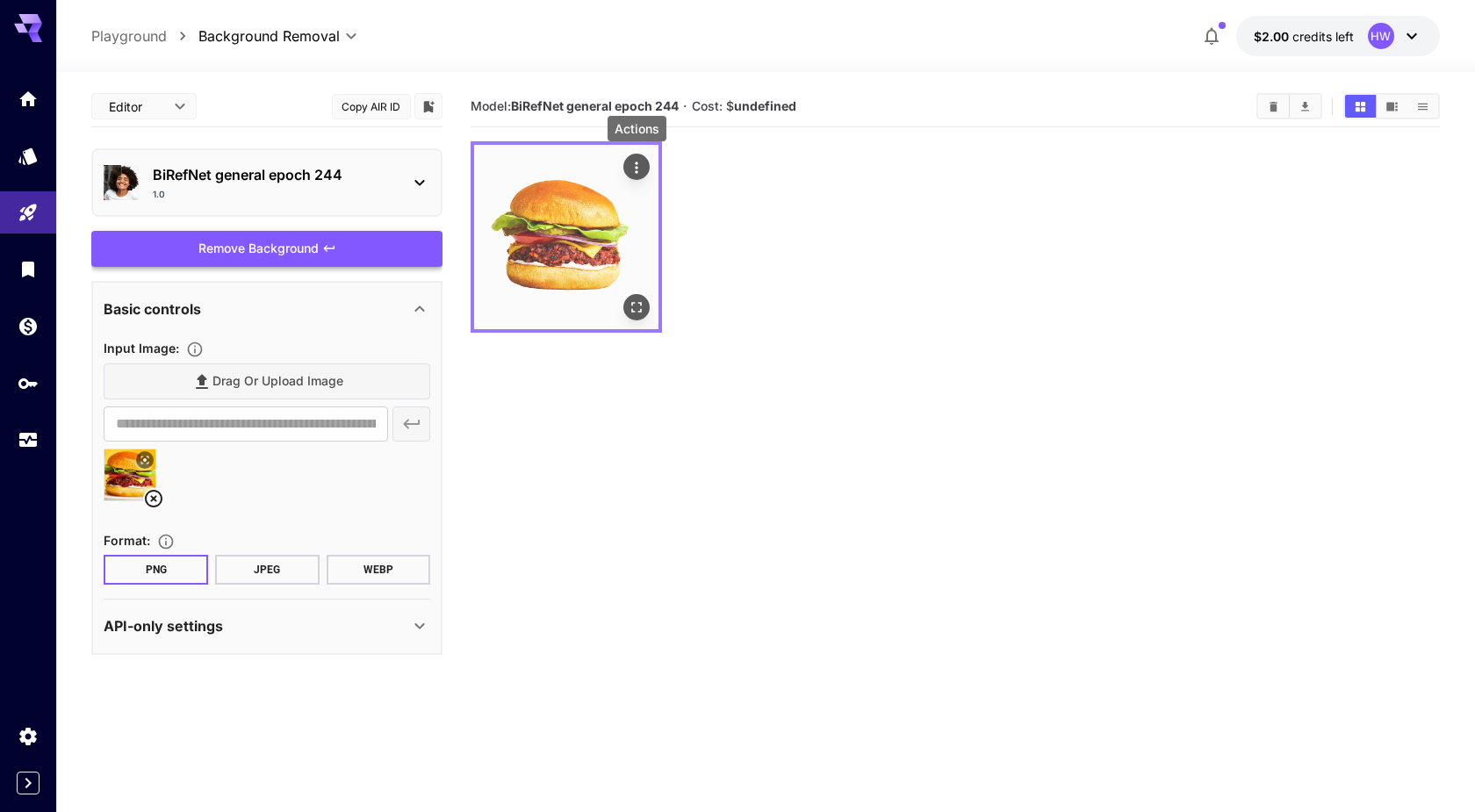
click at [637, 172] on icon "Actions" at bounding box center [636, 167] width 3 height 12
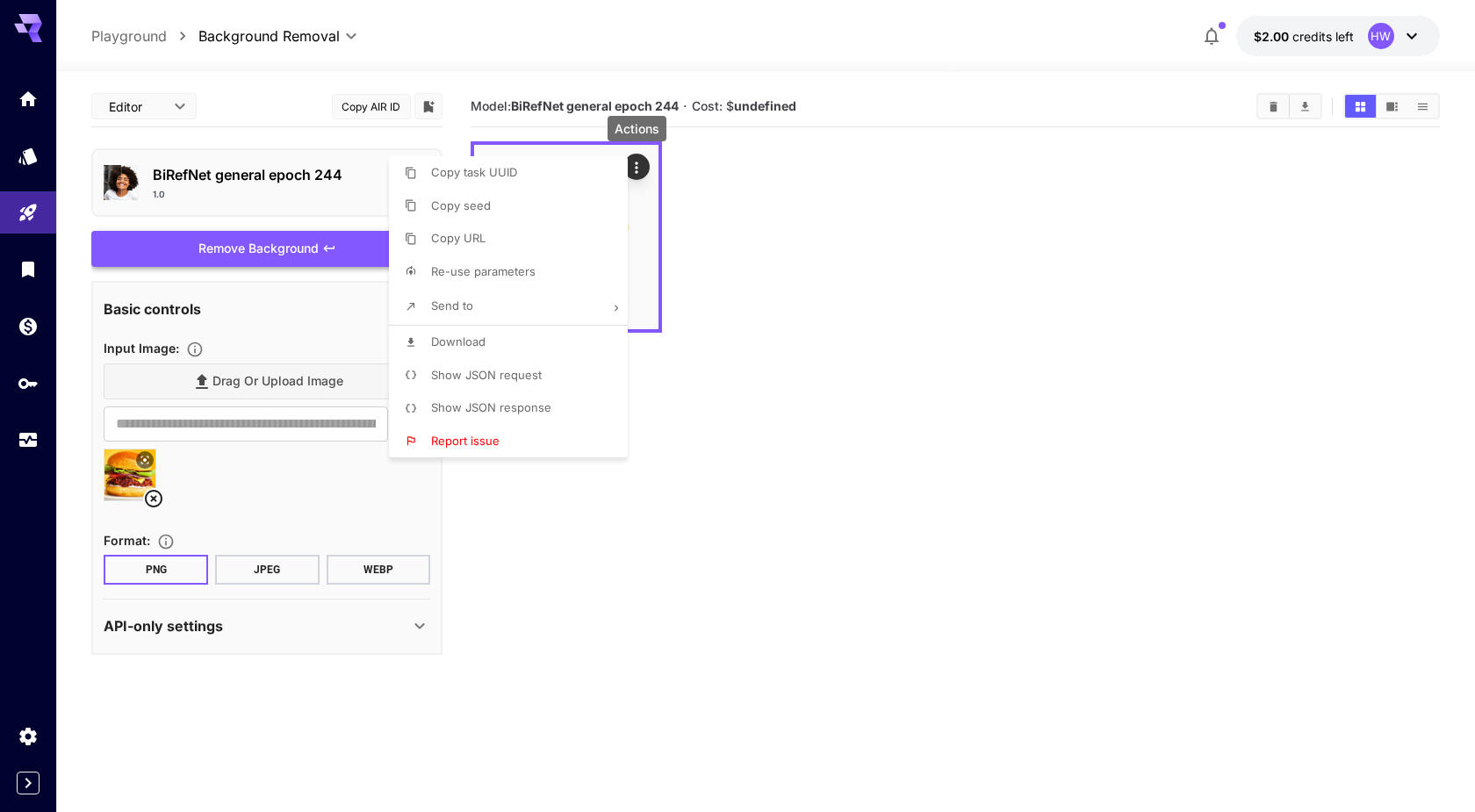
click at [476, 394] on li "Show JSON response" at bounding box center [514, 408] width 249 height 34
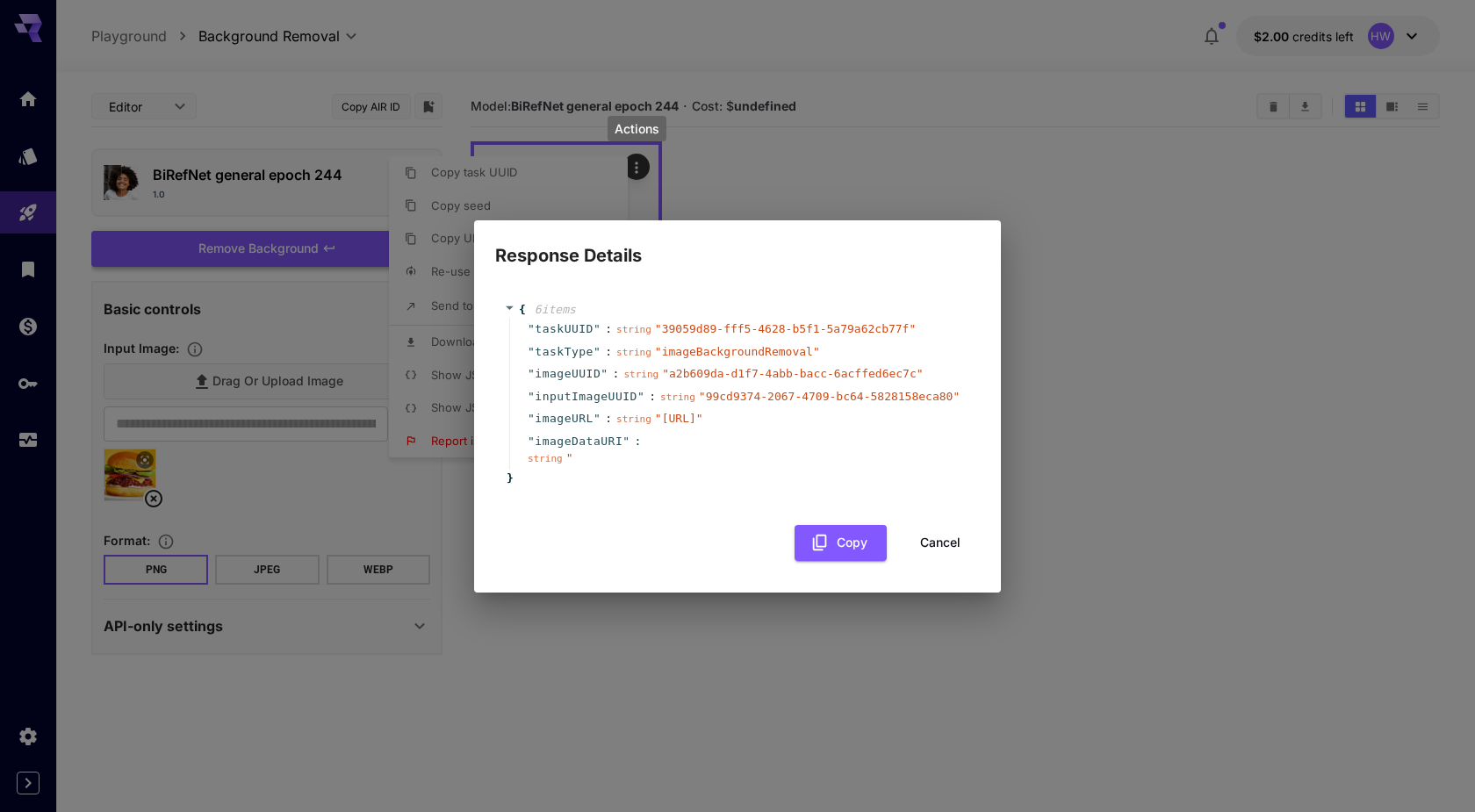
click at [616, 411] on div "string " [URL] "" at bounding box center [659, 418] width 86 height 17
click at [932, 547] on button "Cancel" at bounding box center [941, 543] width 79 height 36
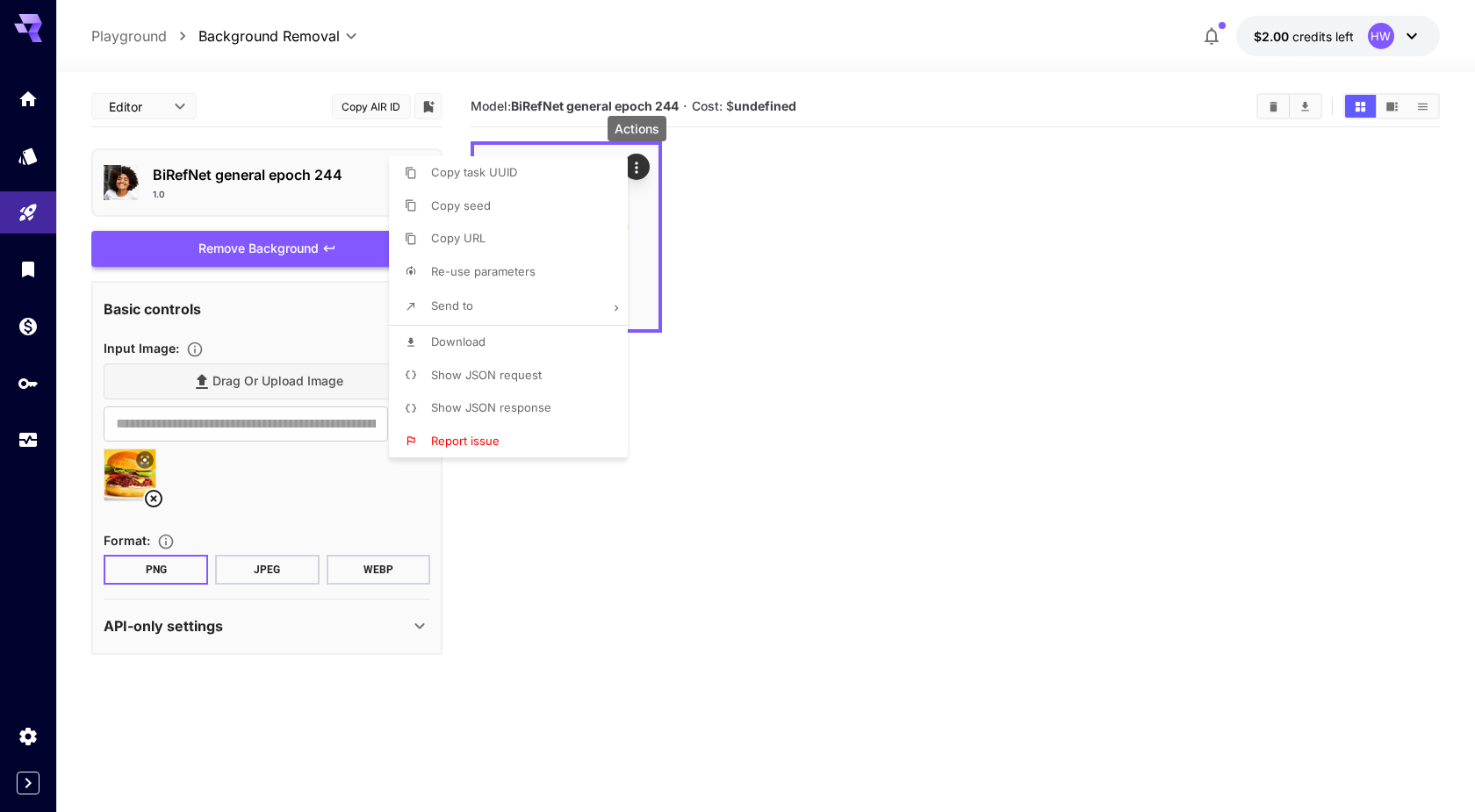
click at [626, 514] on div at bounding box center [738, 406] width 1475 height 812
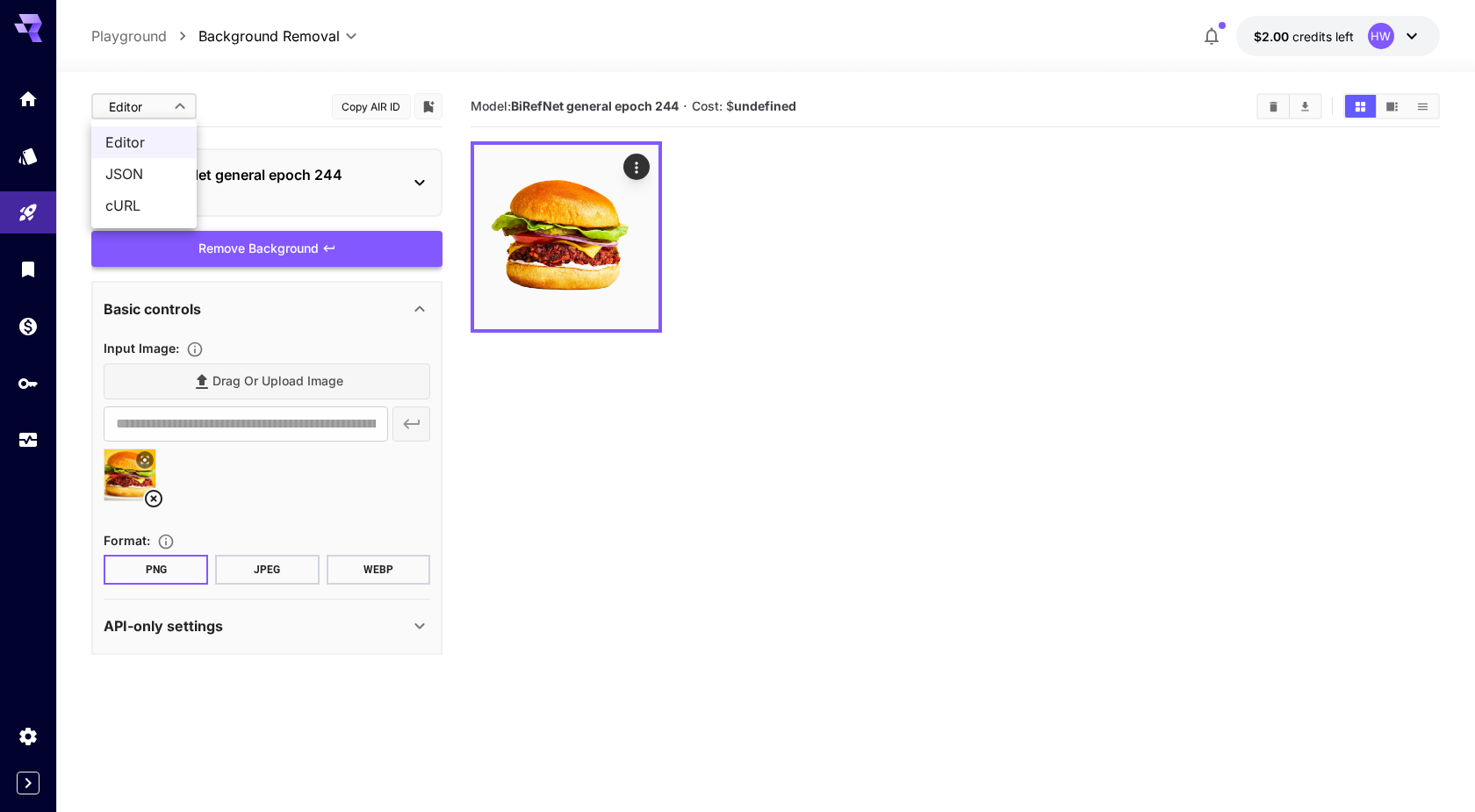
click at [180, 104] on body "**********" at bounding box center [738, 475] width 1475 height 951
click at [156, 163] on span "JSON" at bounding box center [144, 173] width 77 height 21
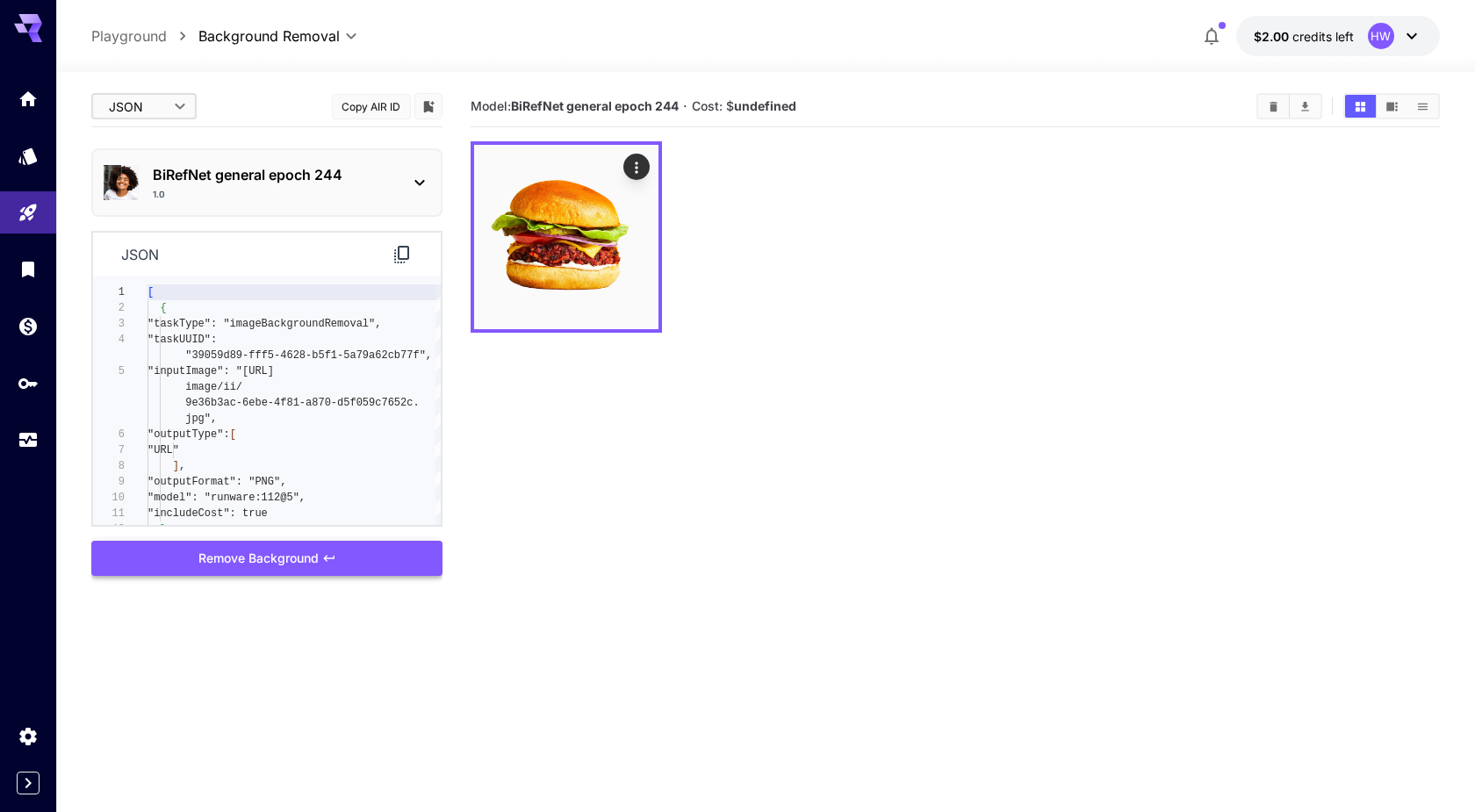
type input "****"
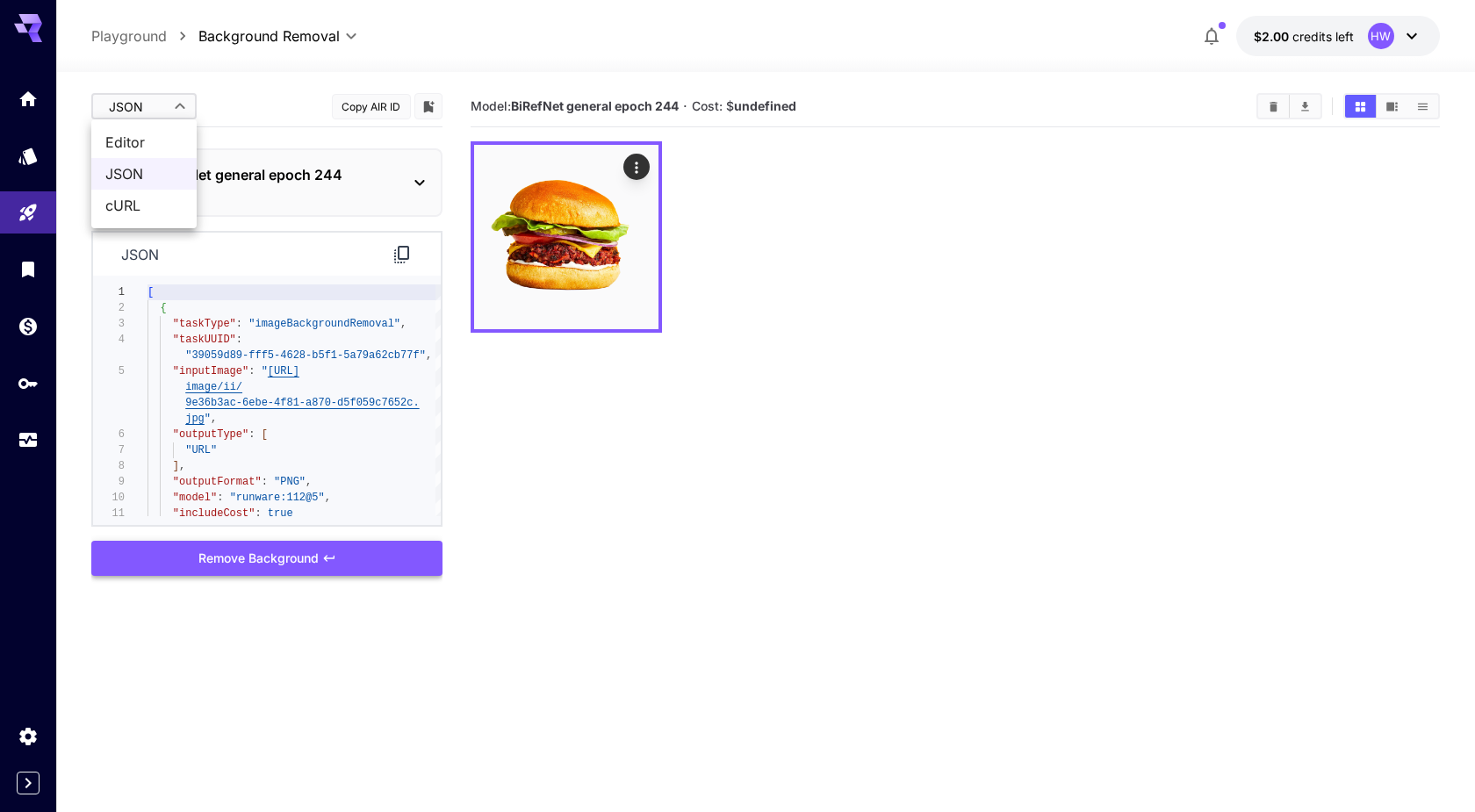
click at [181, 108] on body "**********" at bounding box center [738, 475] width 1475 height 951
click at [156, 181] on span "JSON" at bounding box center [144, 173] width 77 height 21
click at [512, 493] on section "Model: BiRefNet general epoch 244 · Cost: $ undefined" at bounding box center [955, 492] width 969 height 812
click at [112, 232] on div "json 3 4 5 6 7 8 9 10 11 2 1 "taskType" : "imageBackgroundRemoval" , "taskUUID"…" at bounding box center [267, 379] width 351 height 296
click at [139, 239] on div "json" at bounding box center [267, 254] width 348 height 43
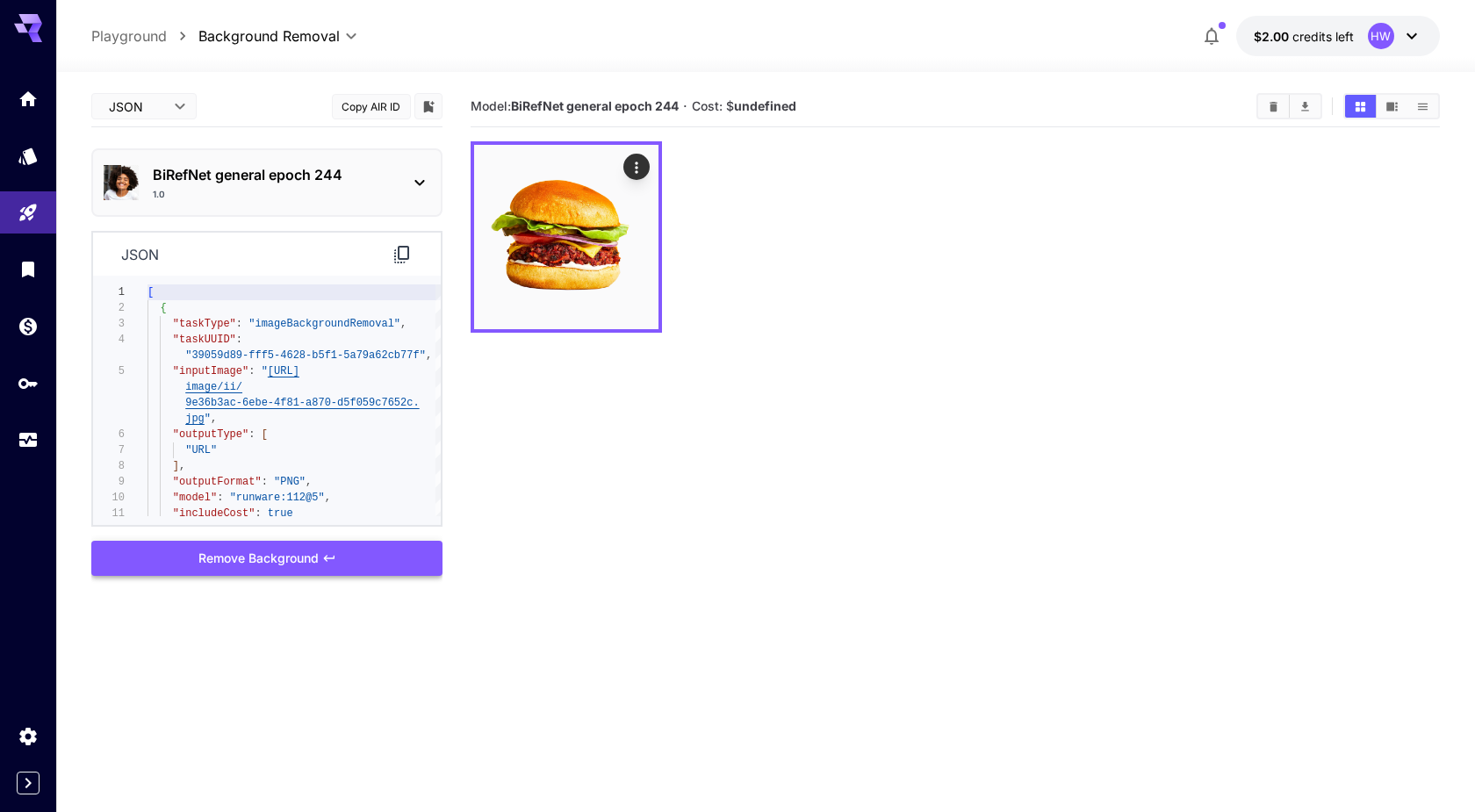
click at [425, 181] on icon at bounding box center [419, 182] width 21 height 21
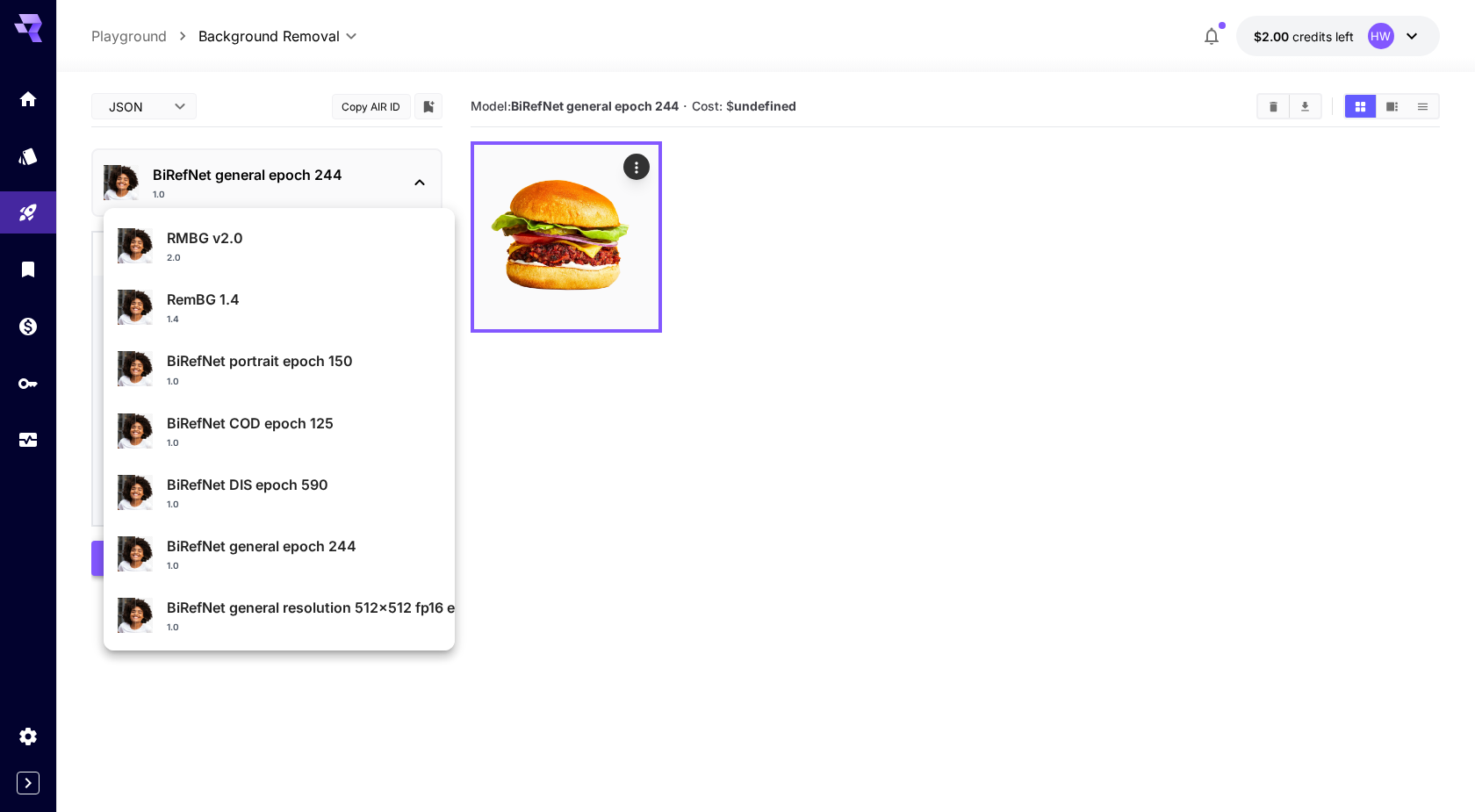
click at [185, 237] on p "RMBG v2.0" at bounding box center [303, 238] width 274 height 21
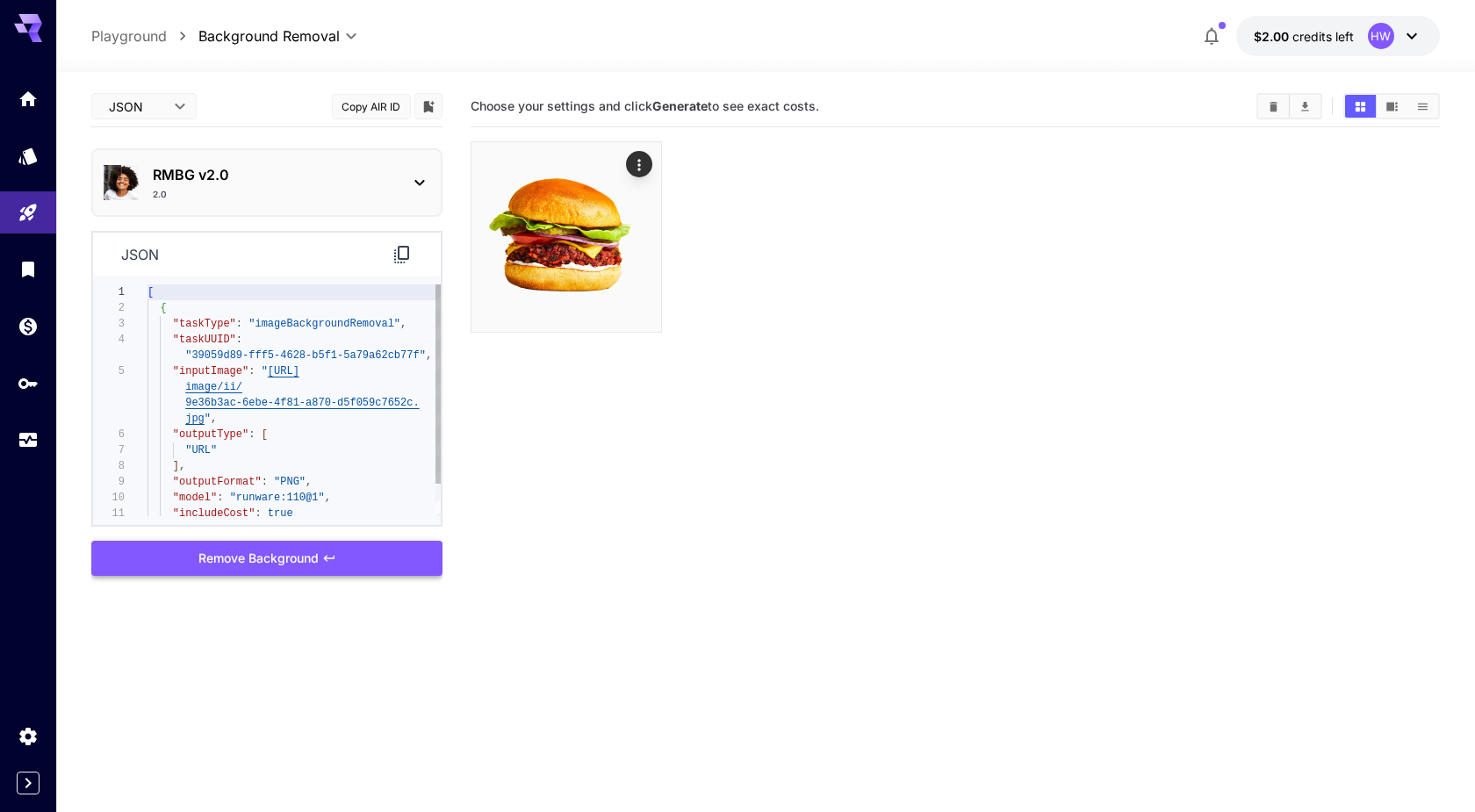
click at [272, 556] on div "Remove Background" at bounding box center [267, 559] width 351 height 36
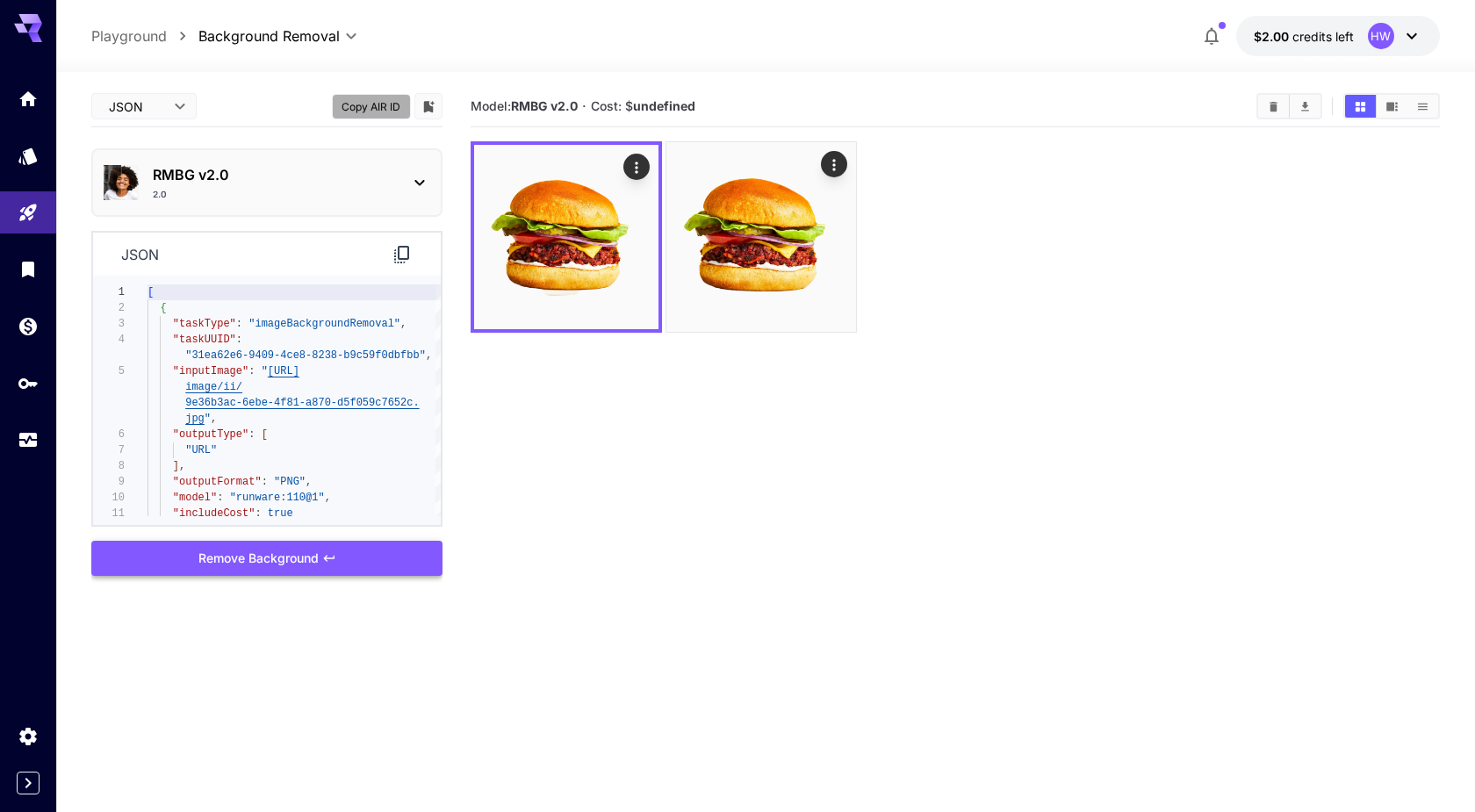
click at [387, 98] on button "Copy AIR ID" at bounding box center [371, 107] width 79 height 25
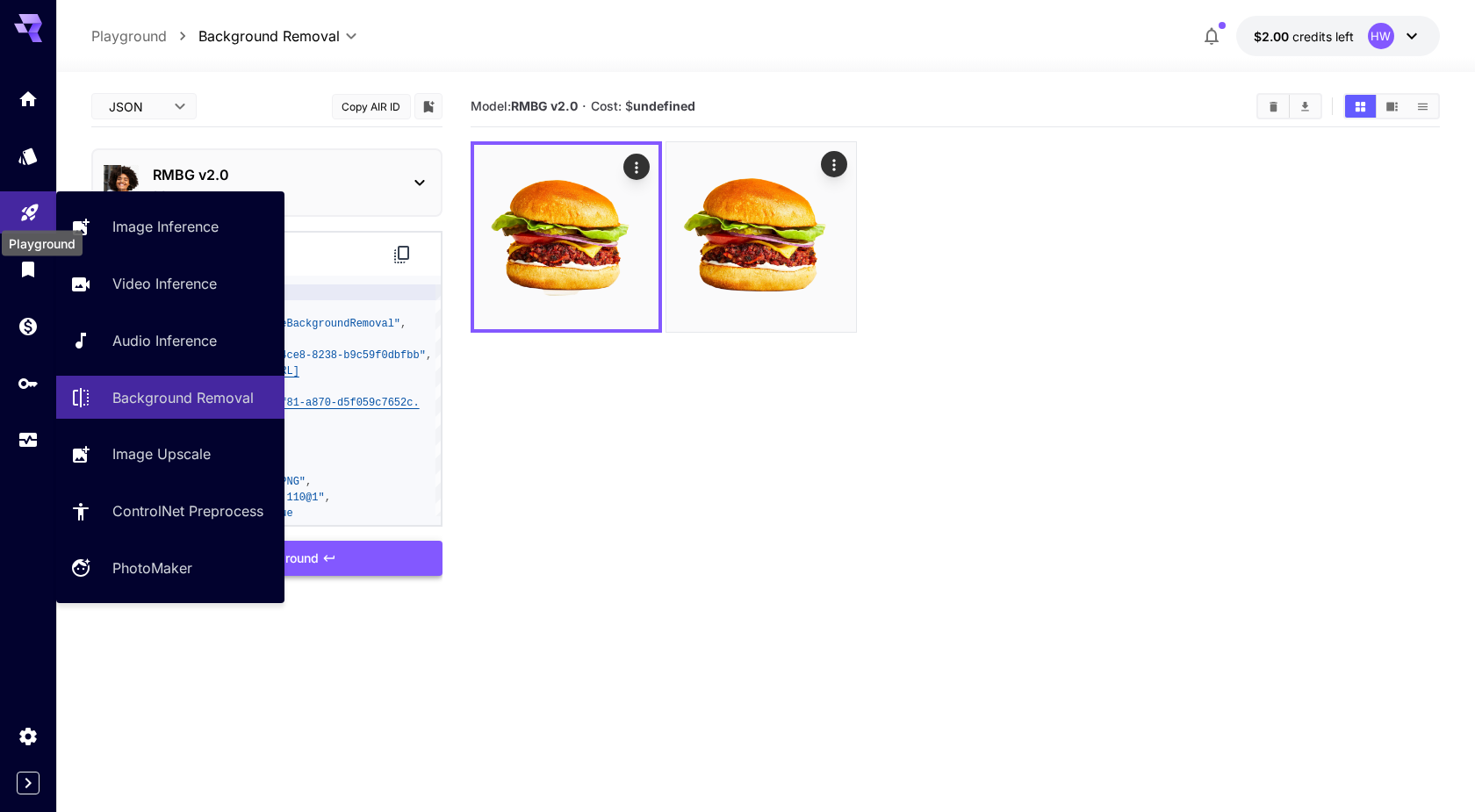
click at [27, 209] on icon "Playground" at bounding box center [29, 208] width 16 height 16
type input "**********"
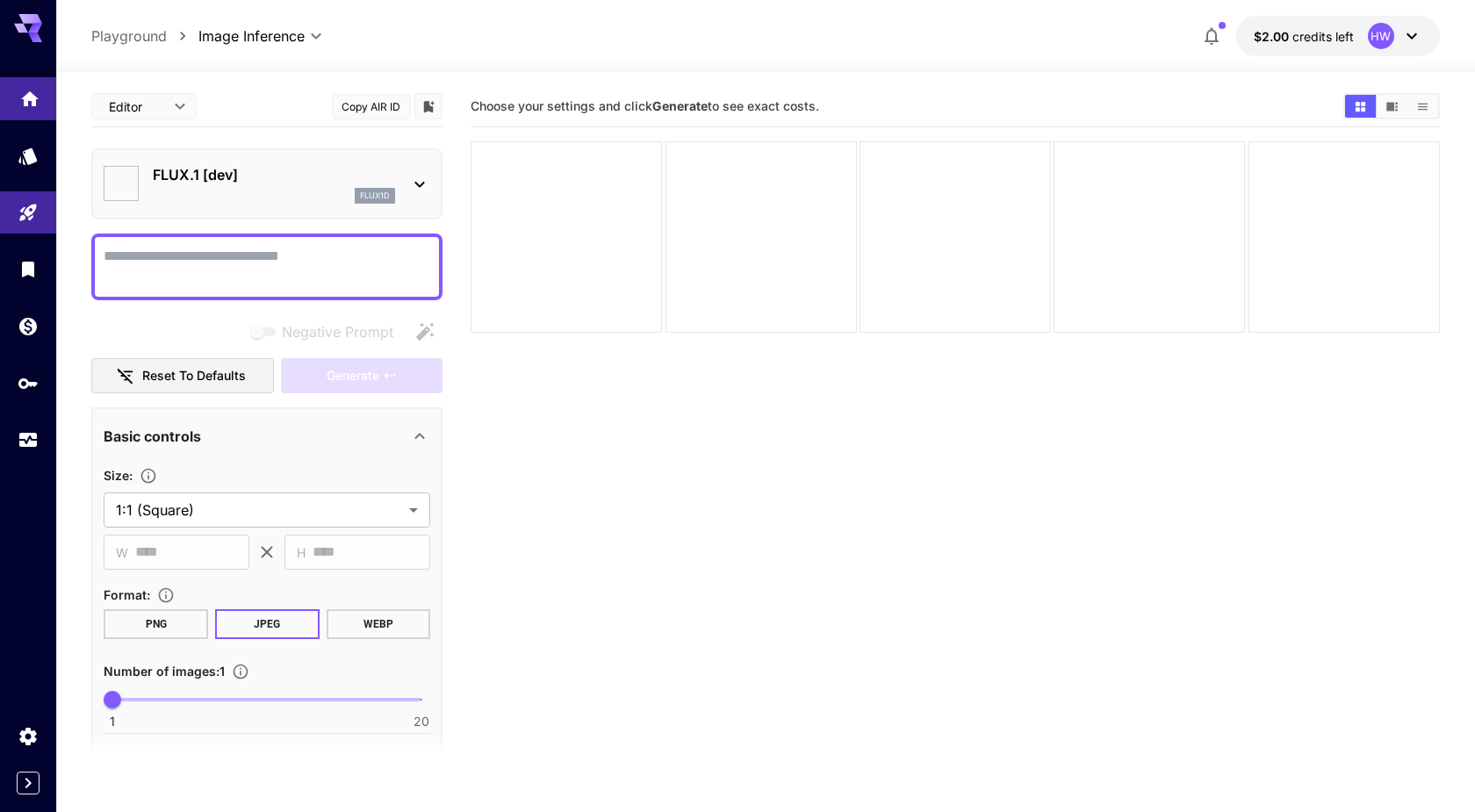
type input "**********"
click at [23, 86] on icon "Home" at bounding box center [29, 94] width 21 height 21
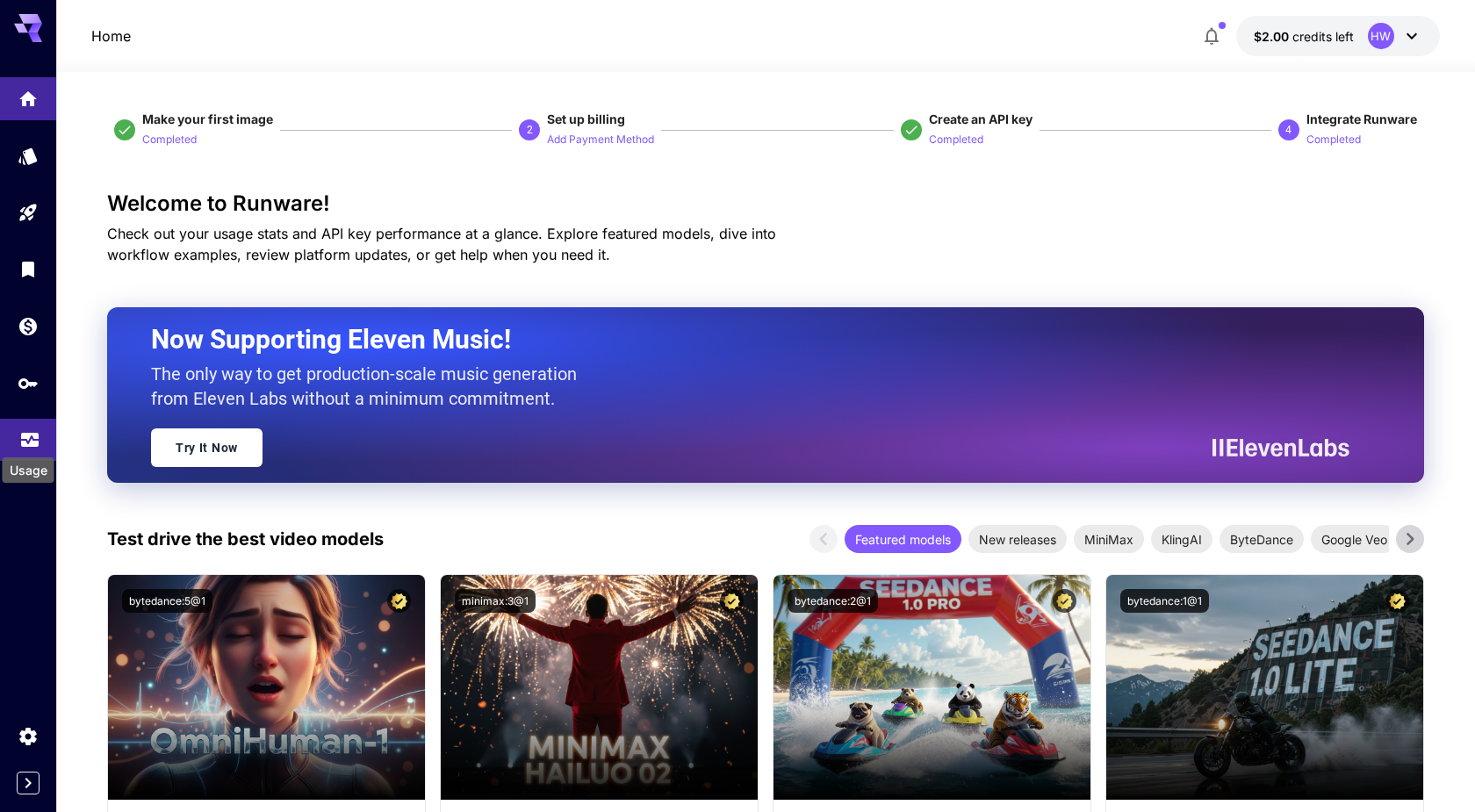
click at [35, 443] on icon "Usage" at bounding box center [29, 438] width 21 height 21
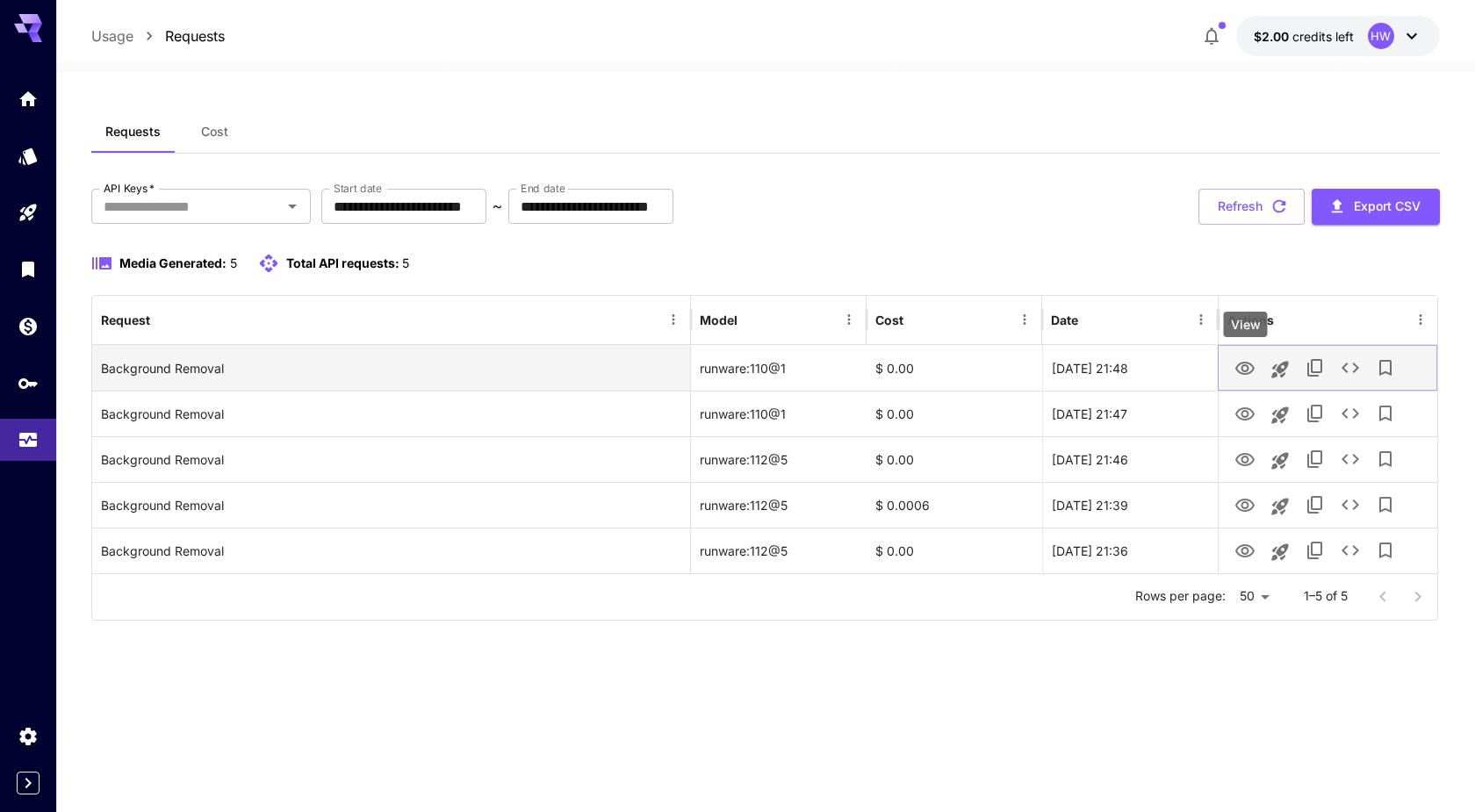
click at [1246, 367] on icon "View" at bounding box center [1245, 369] width 21 height 21
click at [1358, 366] on icon "See details" at bounding box center [1350, 368] width 21 height 21
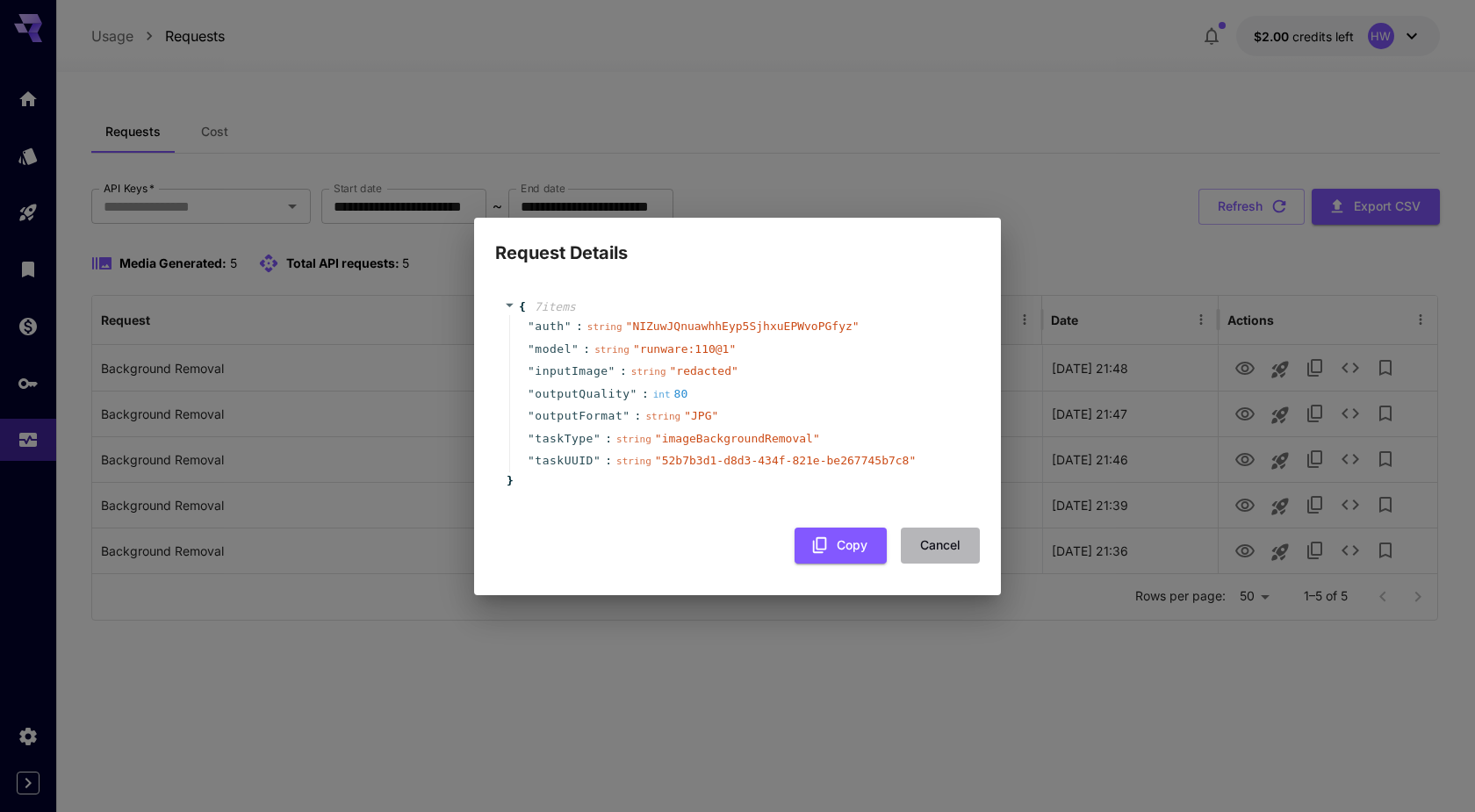
click at [942, 543] on button "Cancel" at bounding box center [941, 546] width 79 height 36
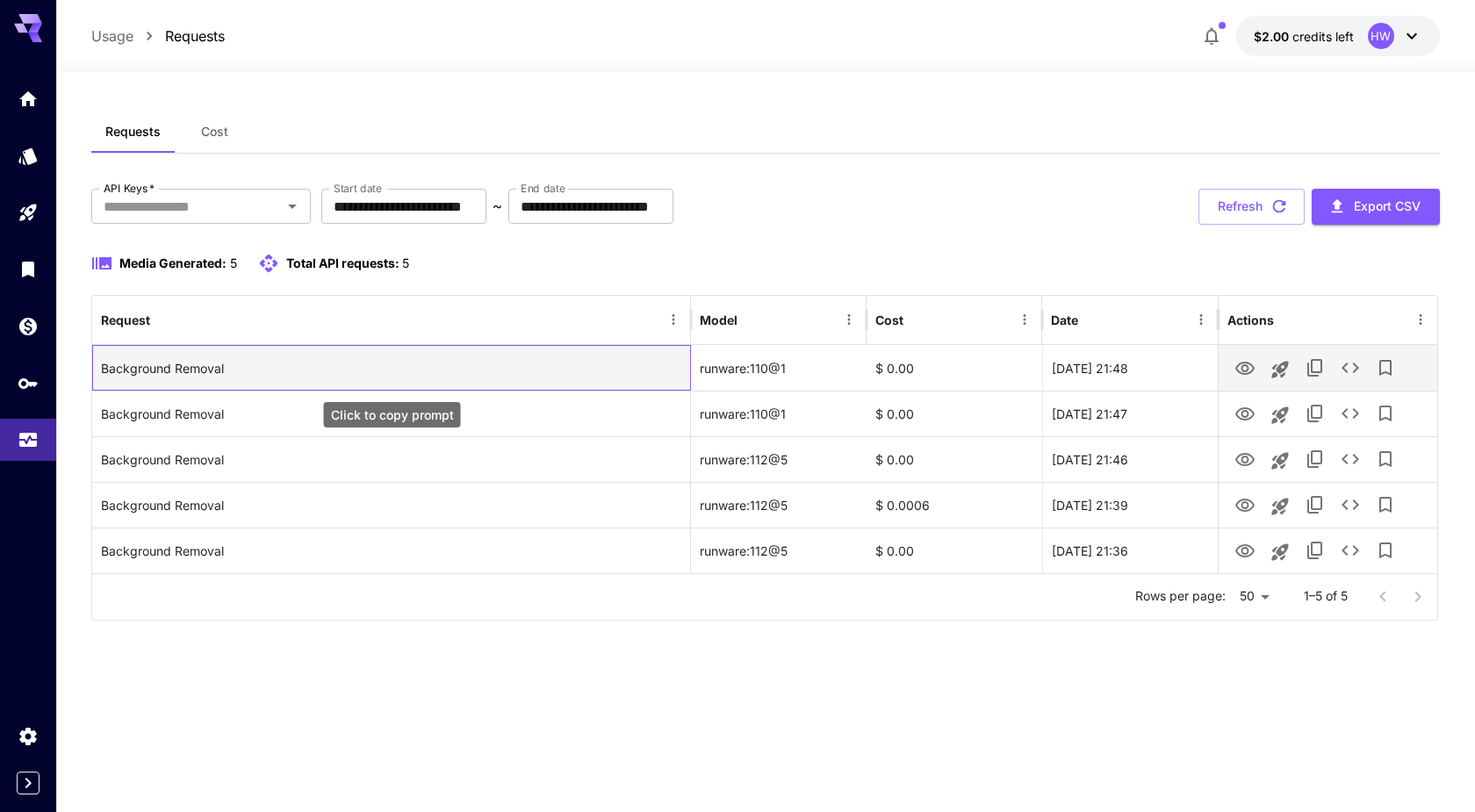
click at [224, 365] on div "Background Removal" at bounding box center [392, 368] width 581 height 45
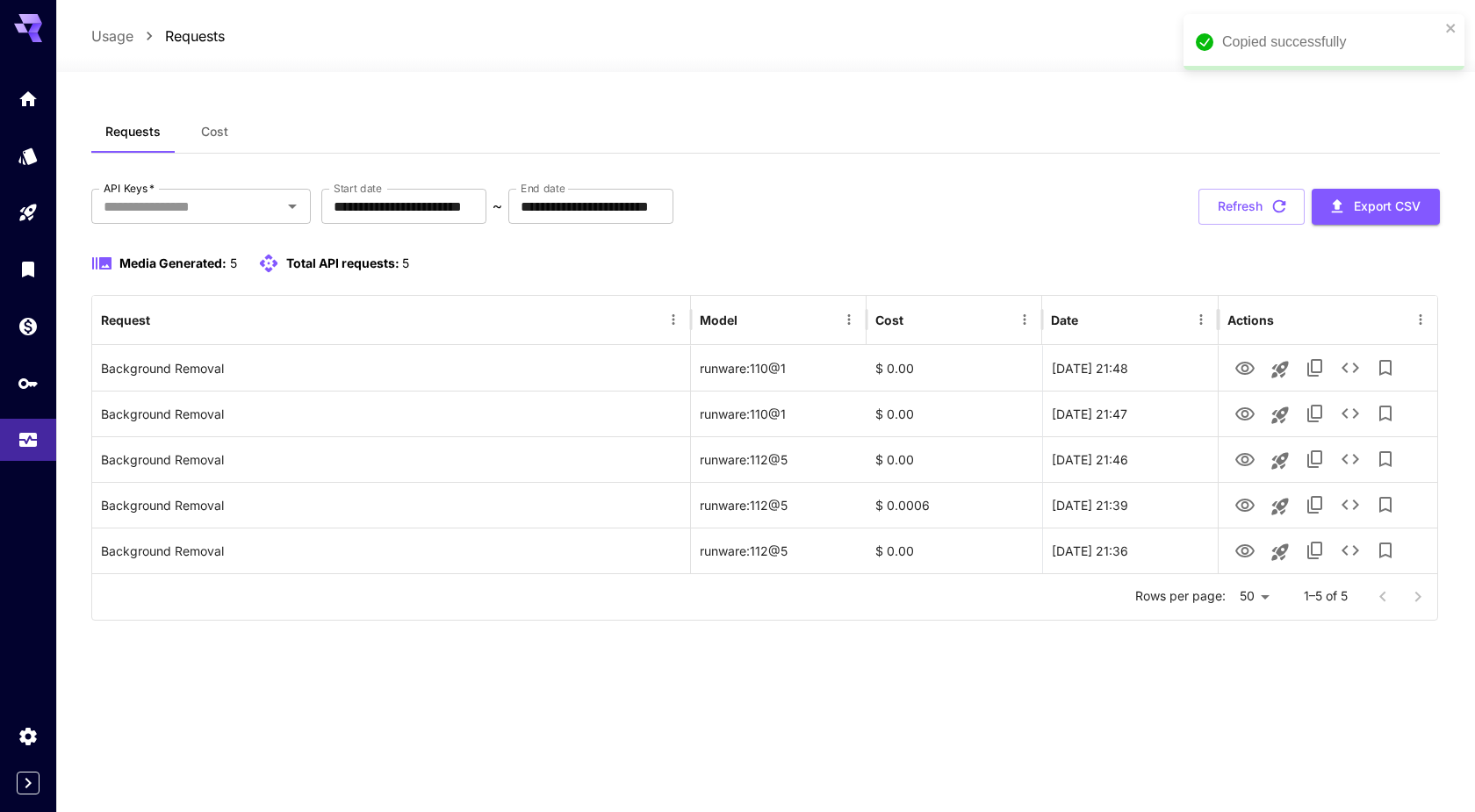
click at [158, 269] on span "Media Generated:" at bounding box center [173, 263] width 107 height 15
click at [226, 264] on span "Media Generated:" at bounding box center [173, 263] width 107 height 15
click at [234, 264] on span "5" at bounding box center [234, 263] width 7 height 15
click at [207, 134] on span "Cost" at bounding box center [215, 131] width 27 height 15
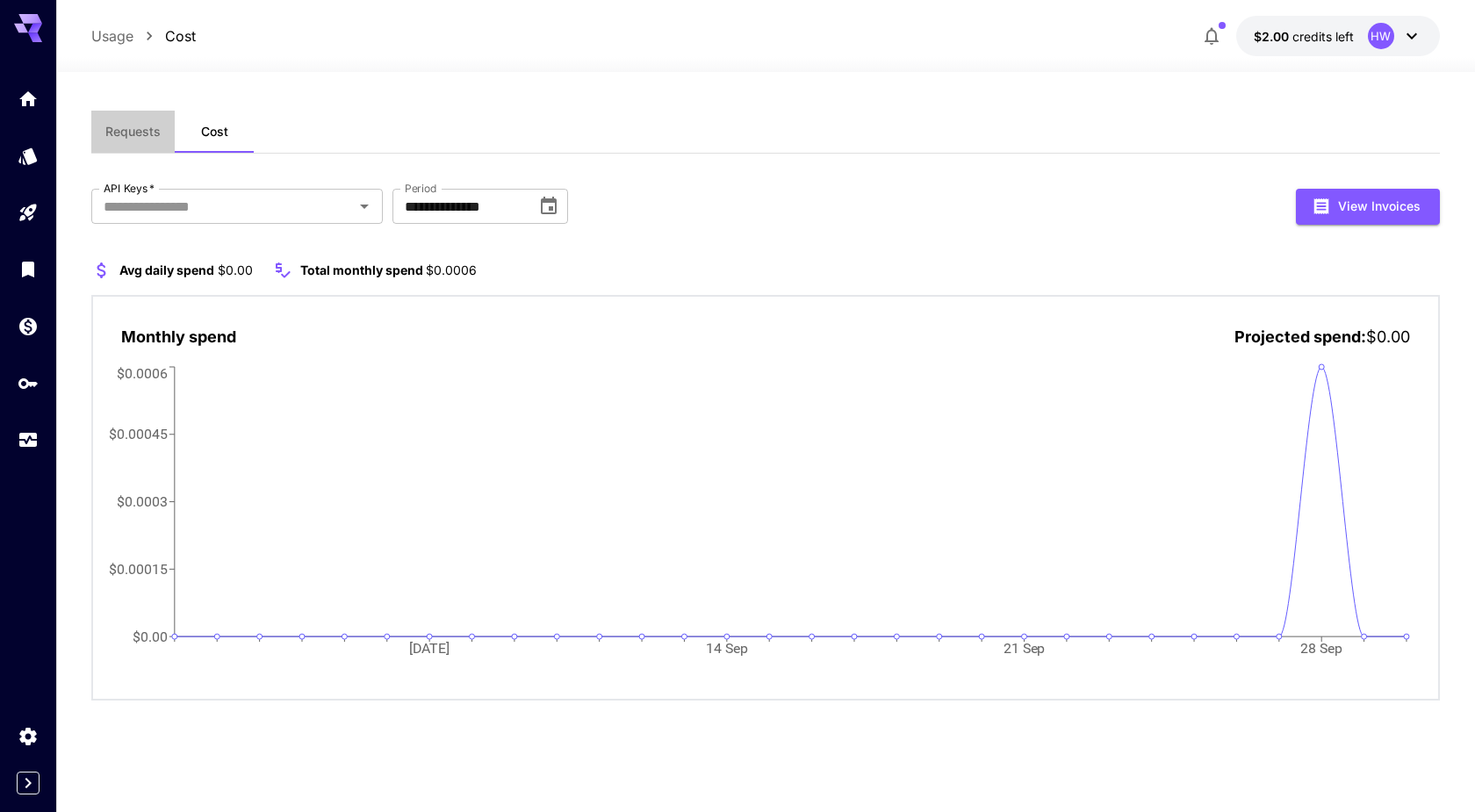
click at [130, 137] on span "Requests" at bounding box center [133, 131] width 56 height 15
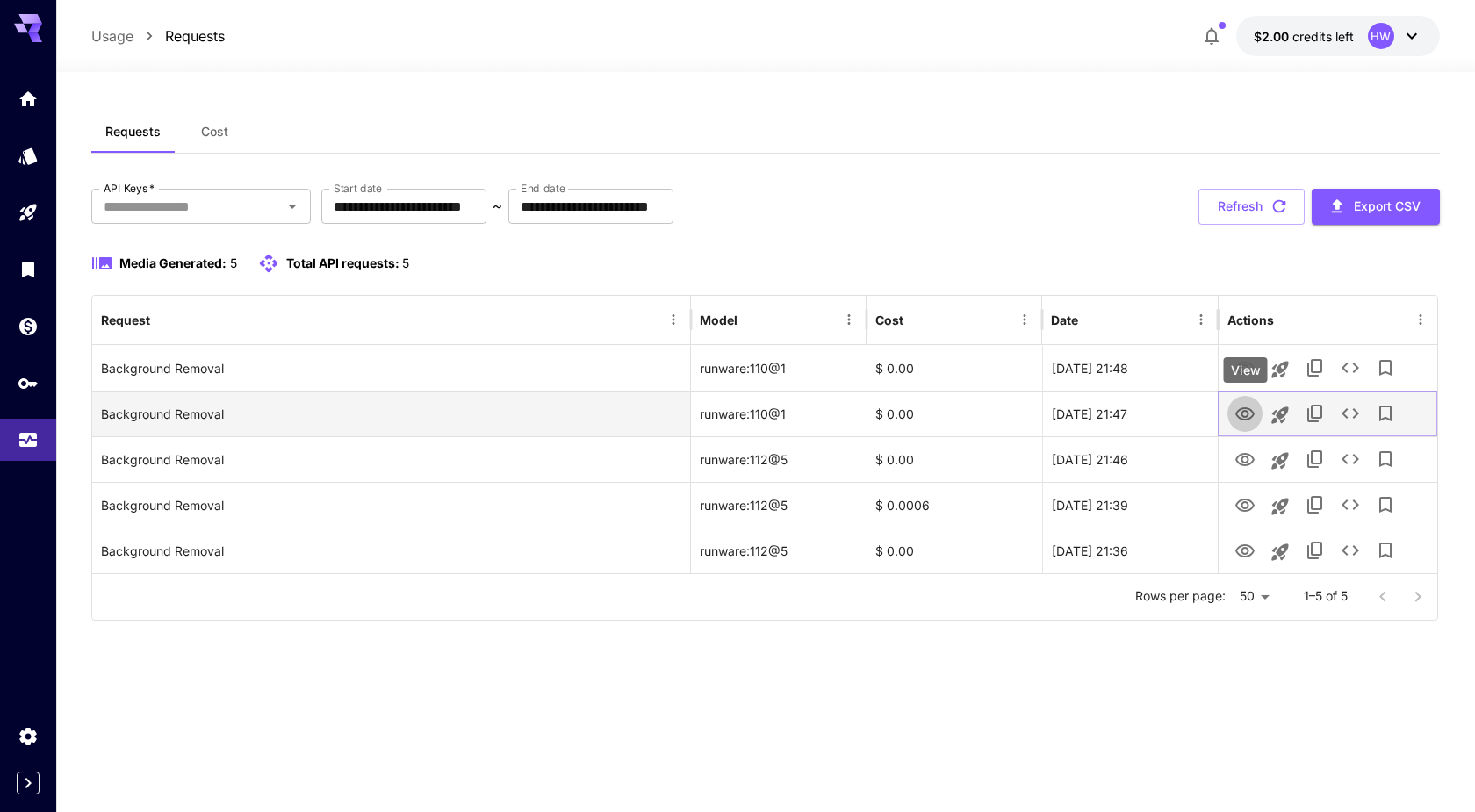
click at [1242, 418] on icon "View" at bounding box center [1245, 414] width 19 height 13
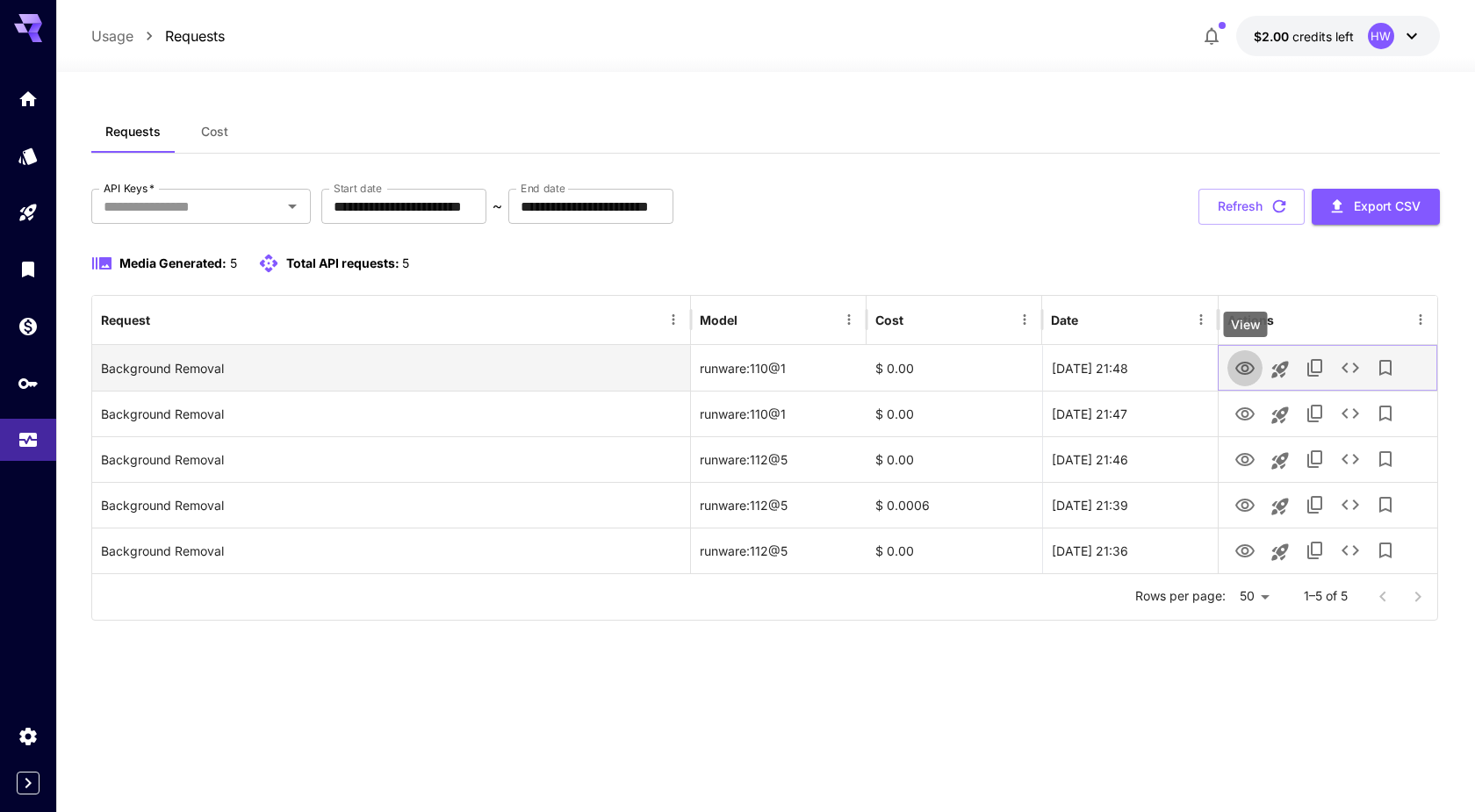
click at [1246, 370] on icon "View" at bounding box center [1245, 368] width 19 height 13
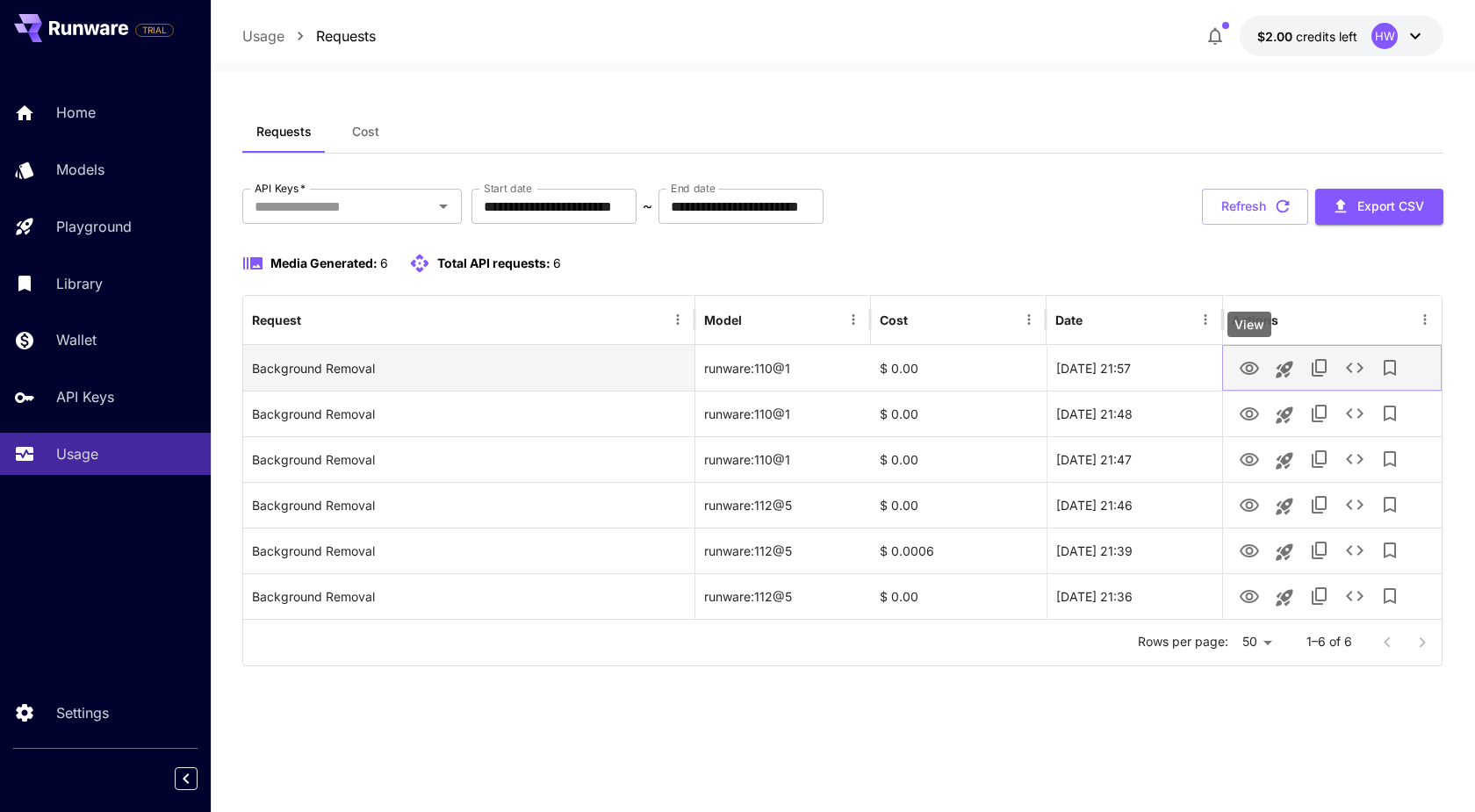
click at [1247, 368] on icon "View" at bounding box center [1249, 368] width 19 height 13
